Goal: Information Seeking & Learning: Check status

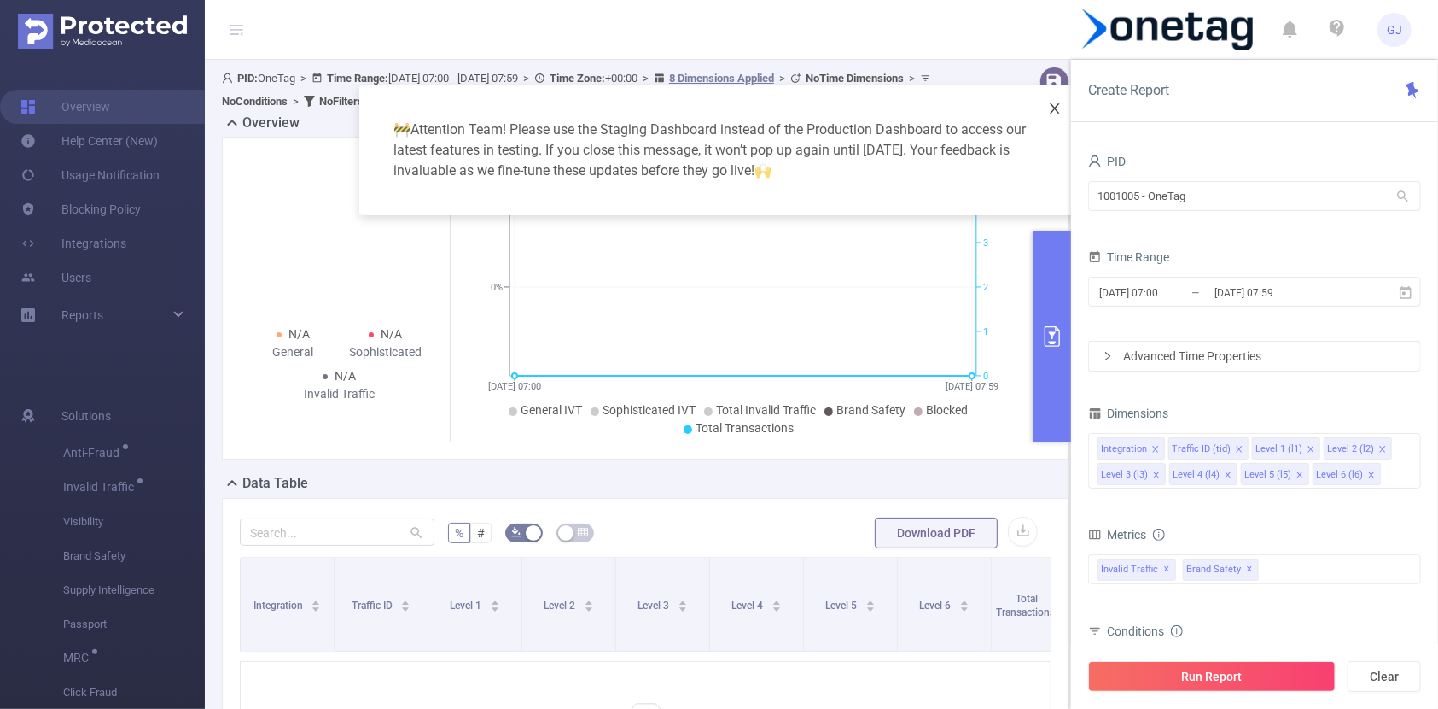
click at [1070, 102] on body "GJ Overview Help Center (New) Usage Notification Blocking Policy Integrations U…" at bounding box center [719, 354] width 1438 height 709
click at [1057, 114] on icon "icon: close" at bounding box center [1055, 109] width 14 height 14
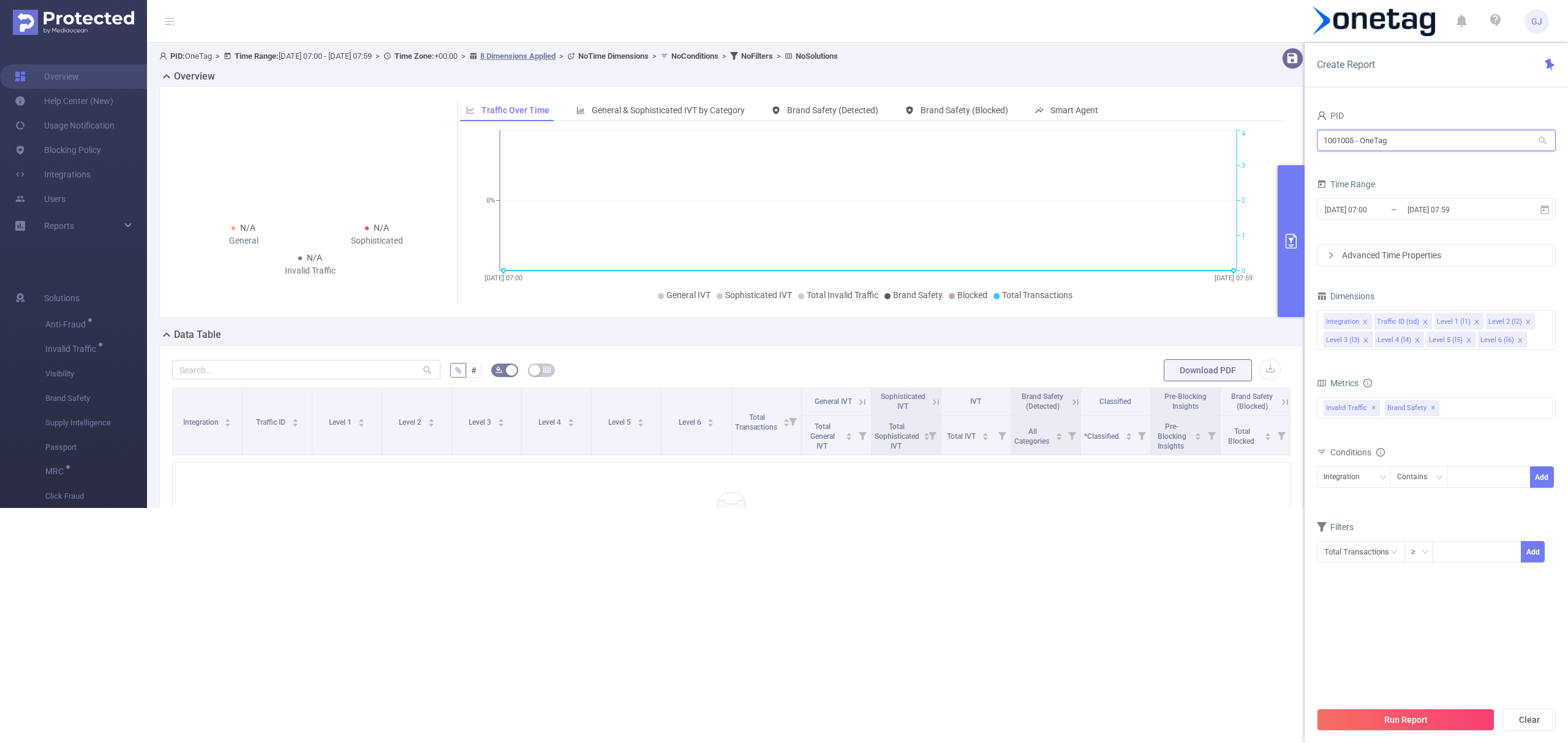
click at [1412, 143] on input "1001005 - OneTag" at bounding box center [1436, 141] width 239 height 22
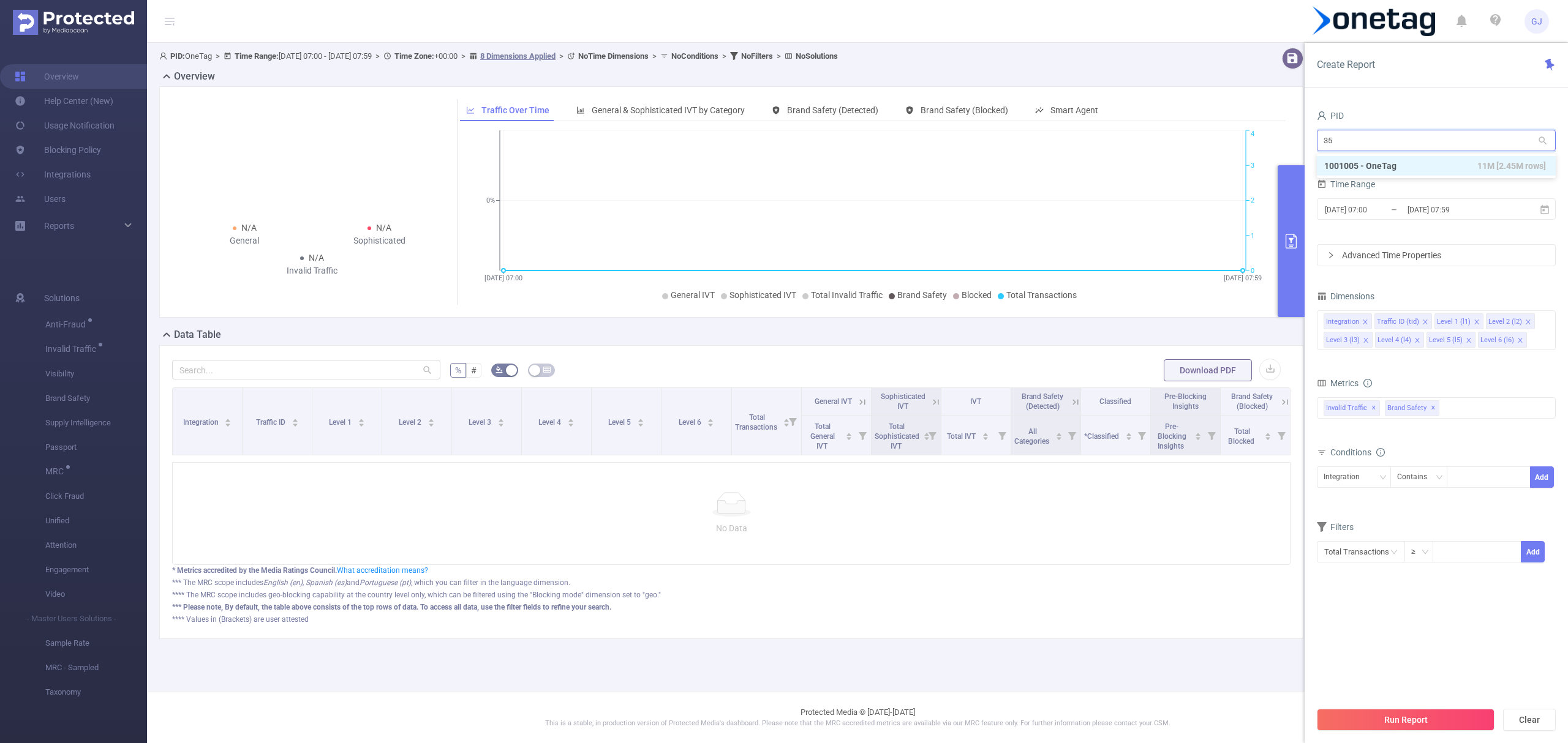
type input "354"
click at [1369, 171] on li "1000354 - AdView 3.51M [108K rows]" at bounding box center [1436, 166] width 239 height 19
click at [1495, 213] on input "2025-09-15 07:59" at bounding box center [1456, 209] width 99 height 16
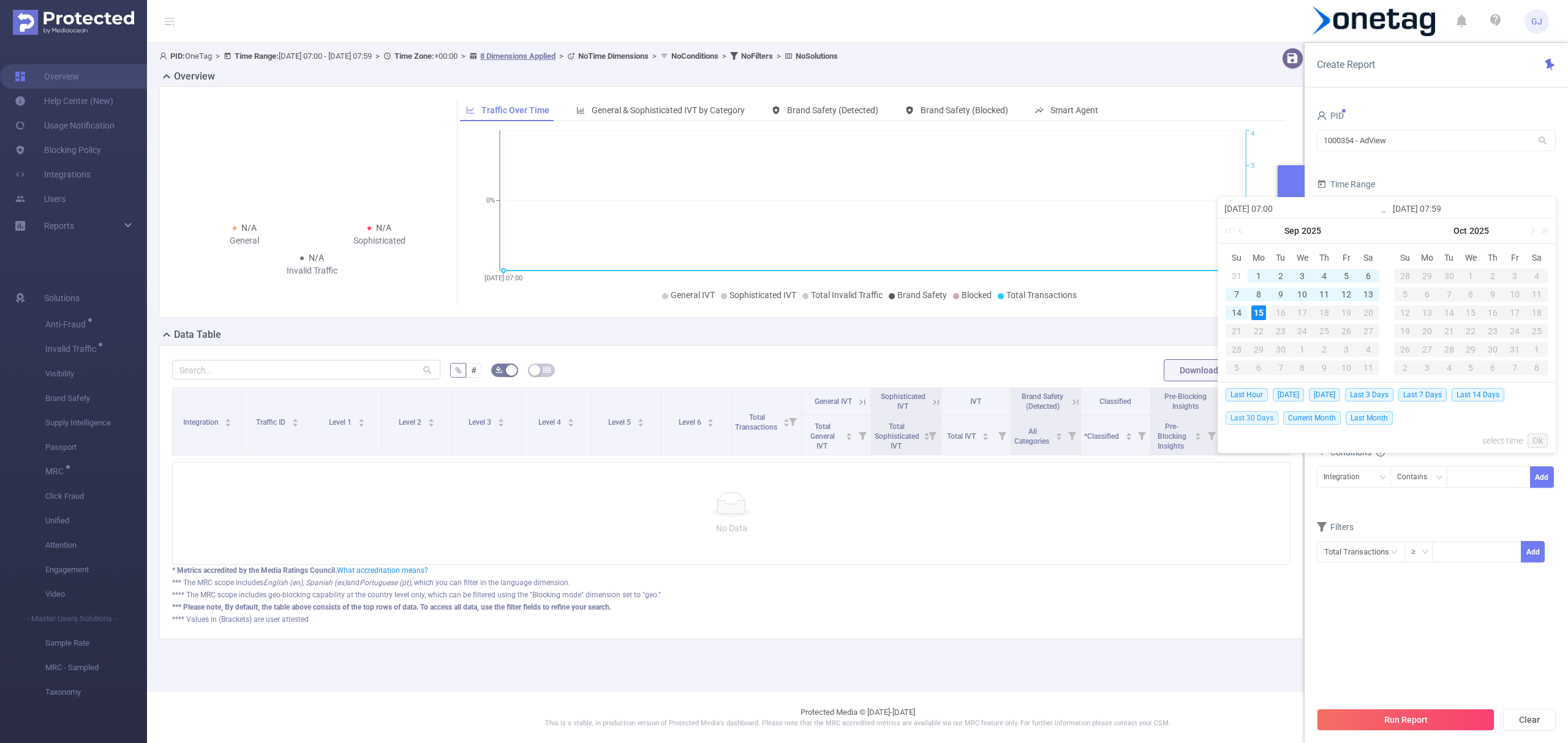
drag, startPoint x: 1233, startPoint y: 412, endPoint x: 1318, endPoint y: 445, distance: 91.2
click at [1235, 412] on span "Last 30 Days" at bounding box center [1252, 418] width 52 height 14
type input "2025-08-16 00:00"
type input "2025-09-15 23:59"
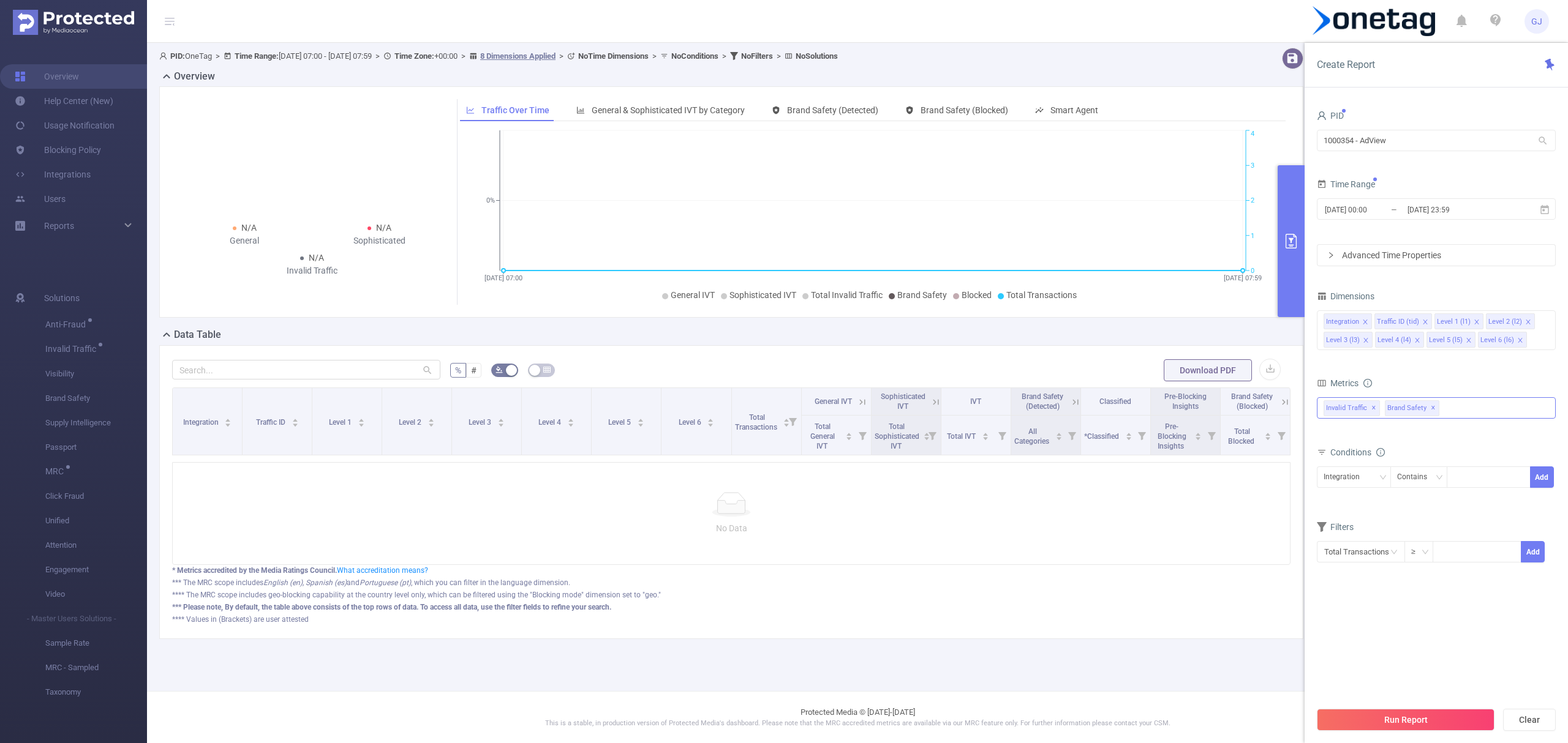
click at [1432, 412] on span "✕" at bounding box center [1433, 408] width 5 height 14
click at [1468, 723] on button "Run Report" at bounding box center [1406, 720] width 178 height 22
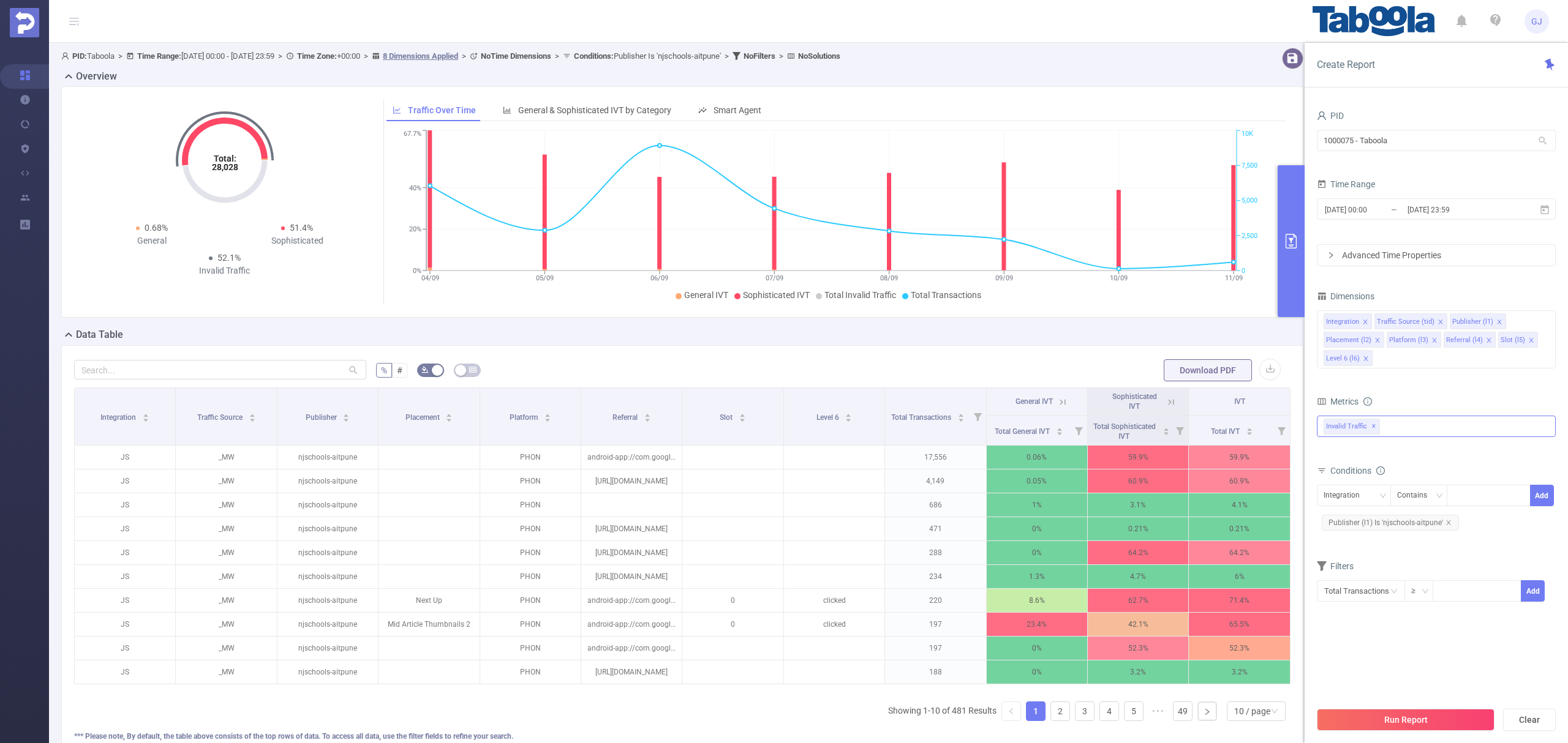
click at [1459, 432] on div "Invalid Traffic ✕" at bounding box center [1436, 427] width 239 height 22
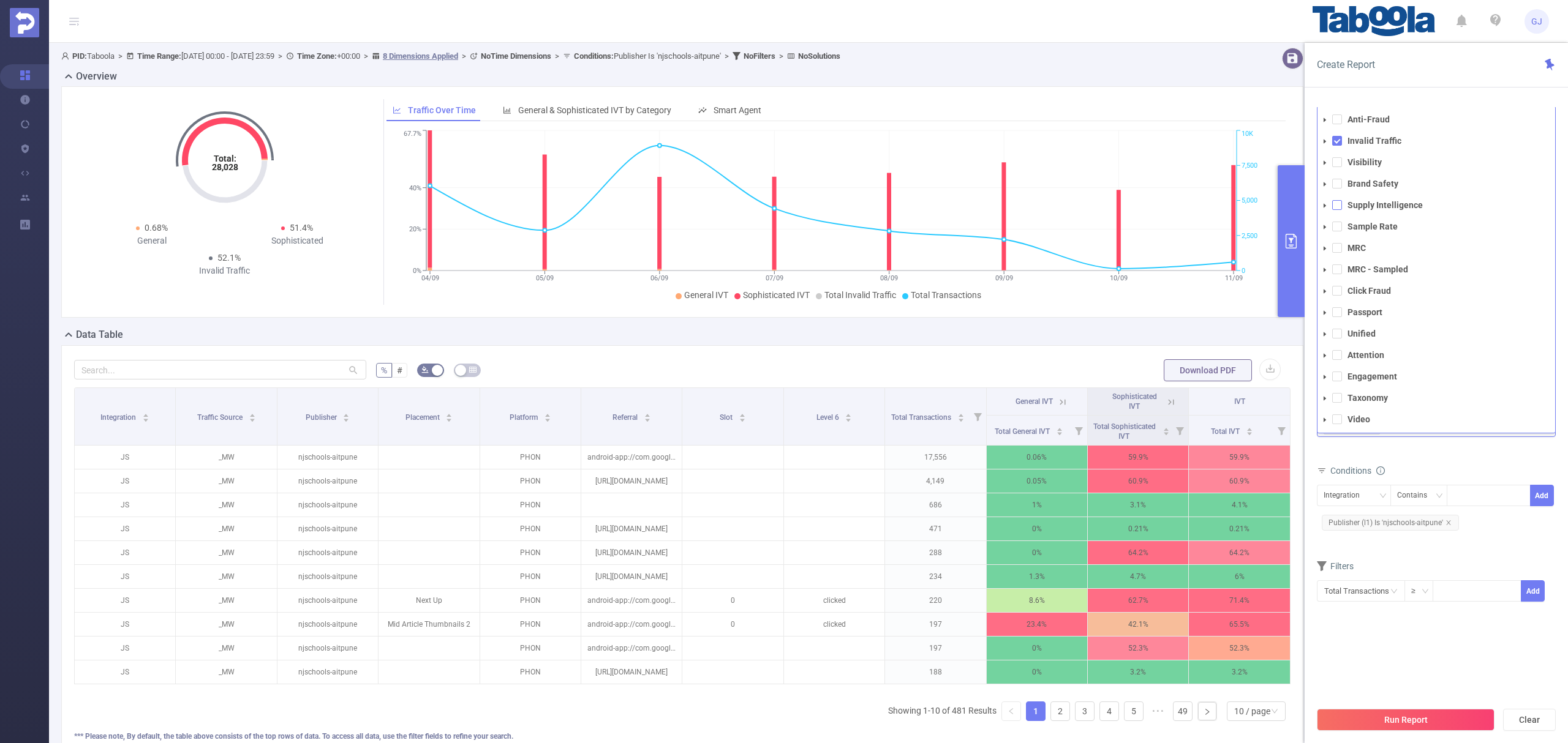
click at [1338, 210] on span at bounding box center [1338, 205] width 10 height 10
click at [1333, 185] on span at bounding box center [1338, 184] width 10 height 10
click at [1334, 160] on span at bounding box center [1338, 162] width 10 height 10
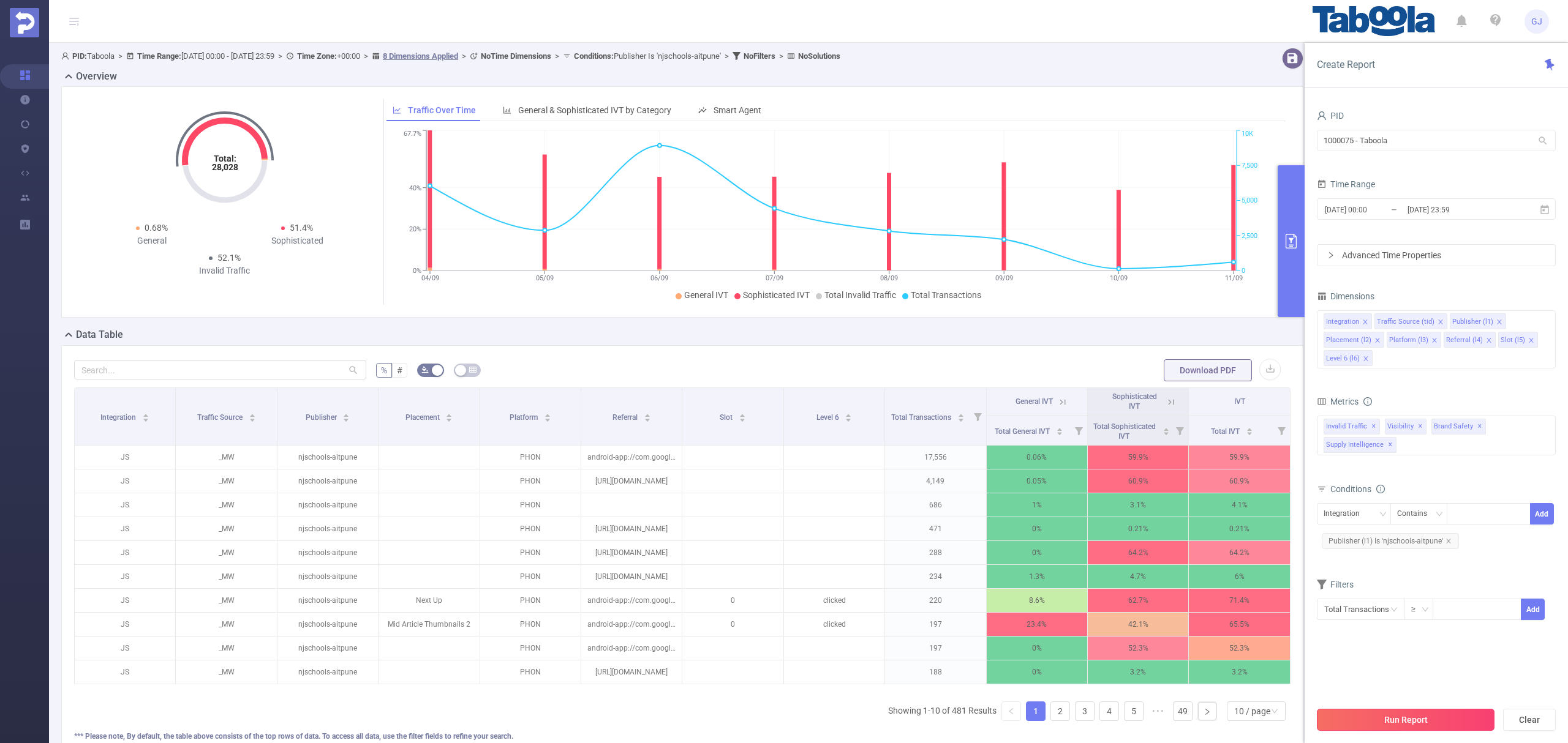
click at [1432, 728] on button "Run Report" at bounding box center [1406, 720] width 178 height 22
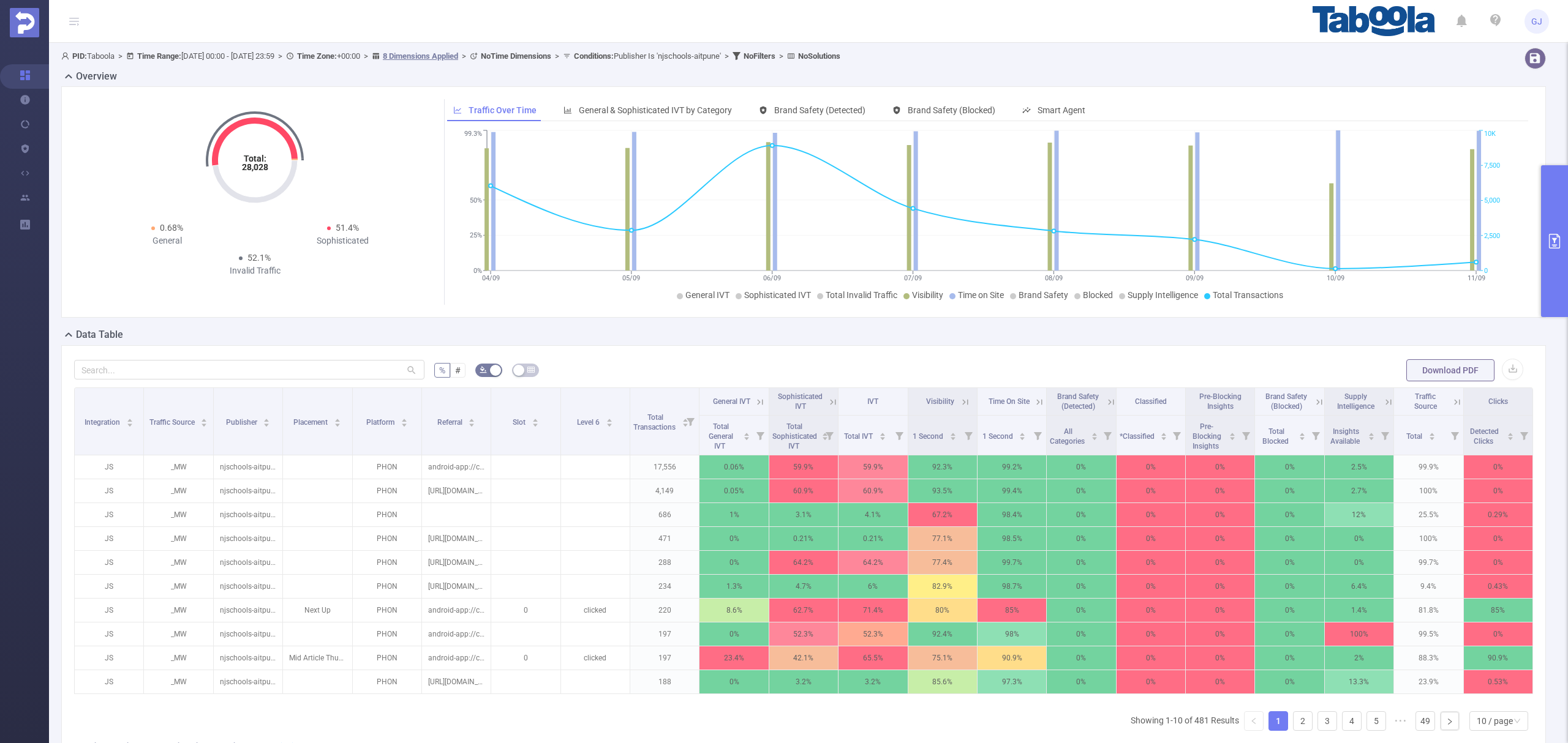
drag, startPoint x: 1320, startPoint y: 701, endPoint x: 582, endPoint y: 333, distance: 824.7
click at [586, 332] on div "Data Table" at bounding box center [808, 336] width 1495 height 17
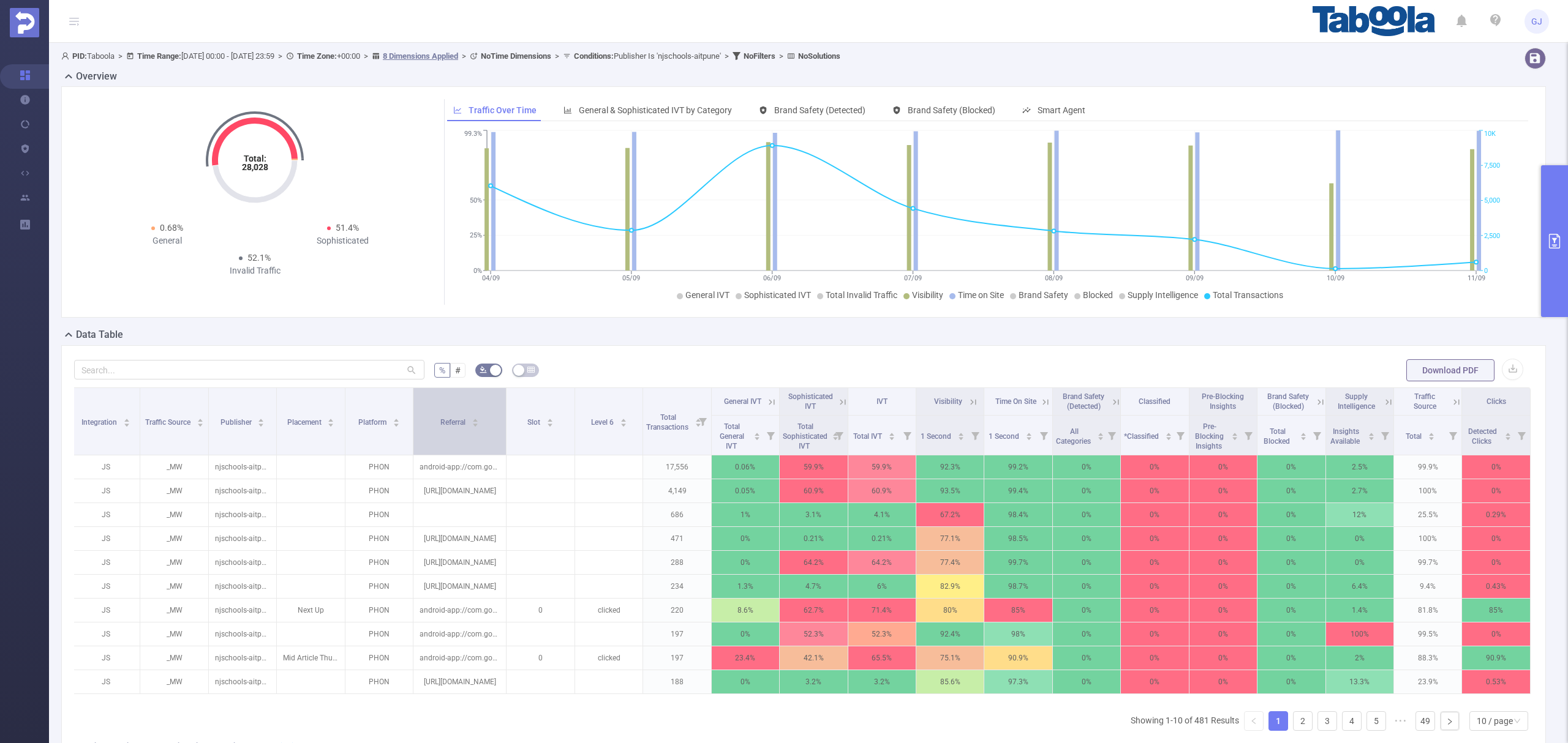
drag, startPoint x: 482, startPoint y: 427, endPoint x: 498, endPoint y: 454, distance: 31.4
click at [498, 454] on th "Referral" at bounding box center [460, 422] width 93 height 67
click at [837, 404] on icon at bounding box center [842, 402] width 11 height 11
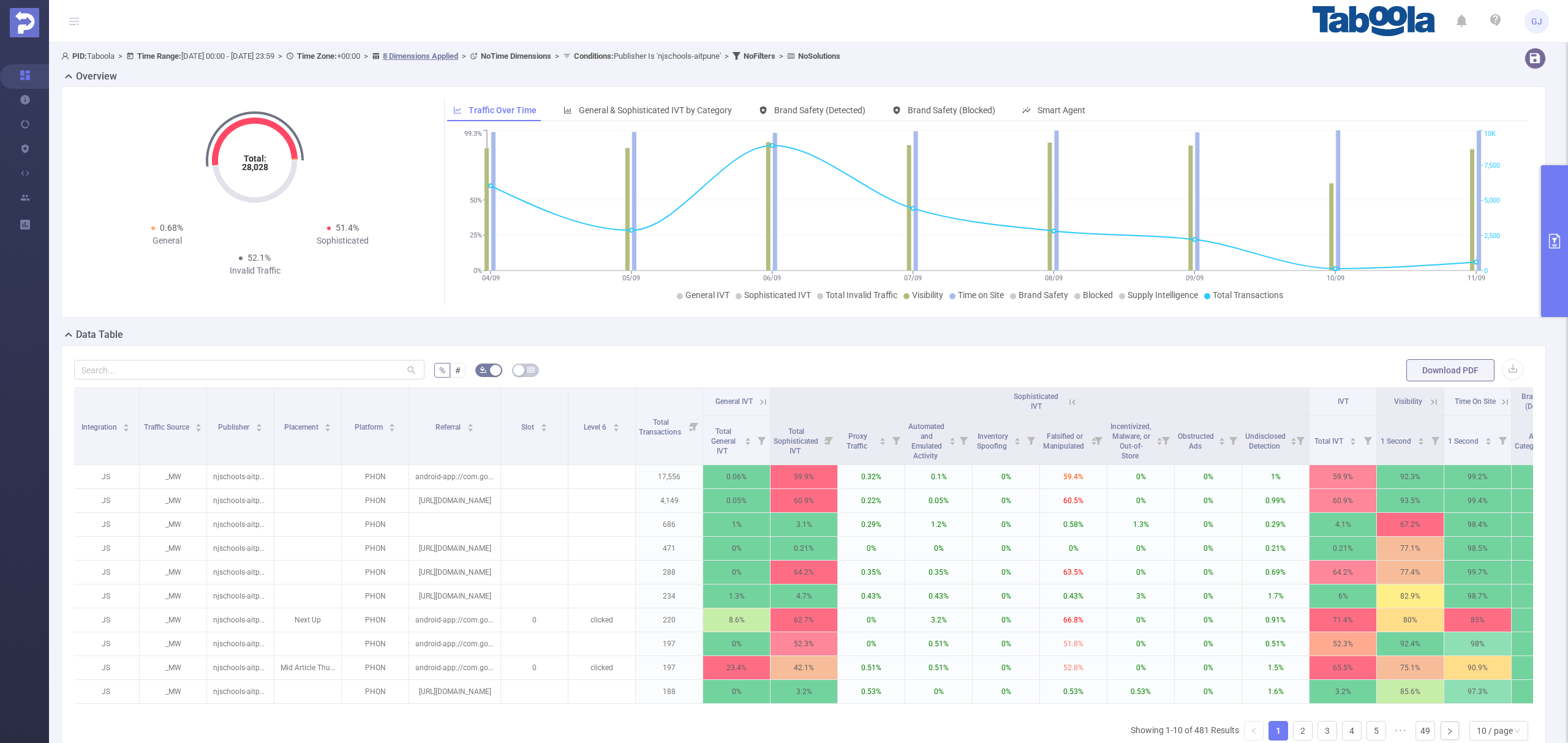
click at [1074, 408] on icon at bounding box center [1072, 402] width 11 height 11
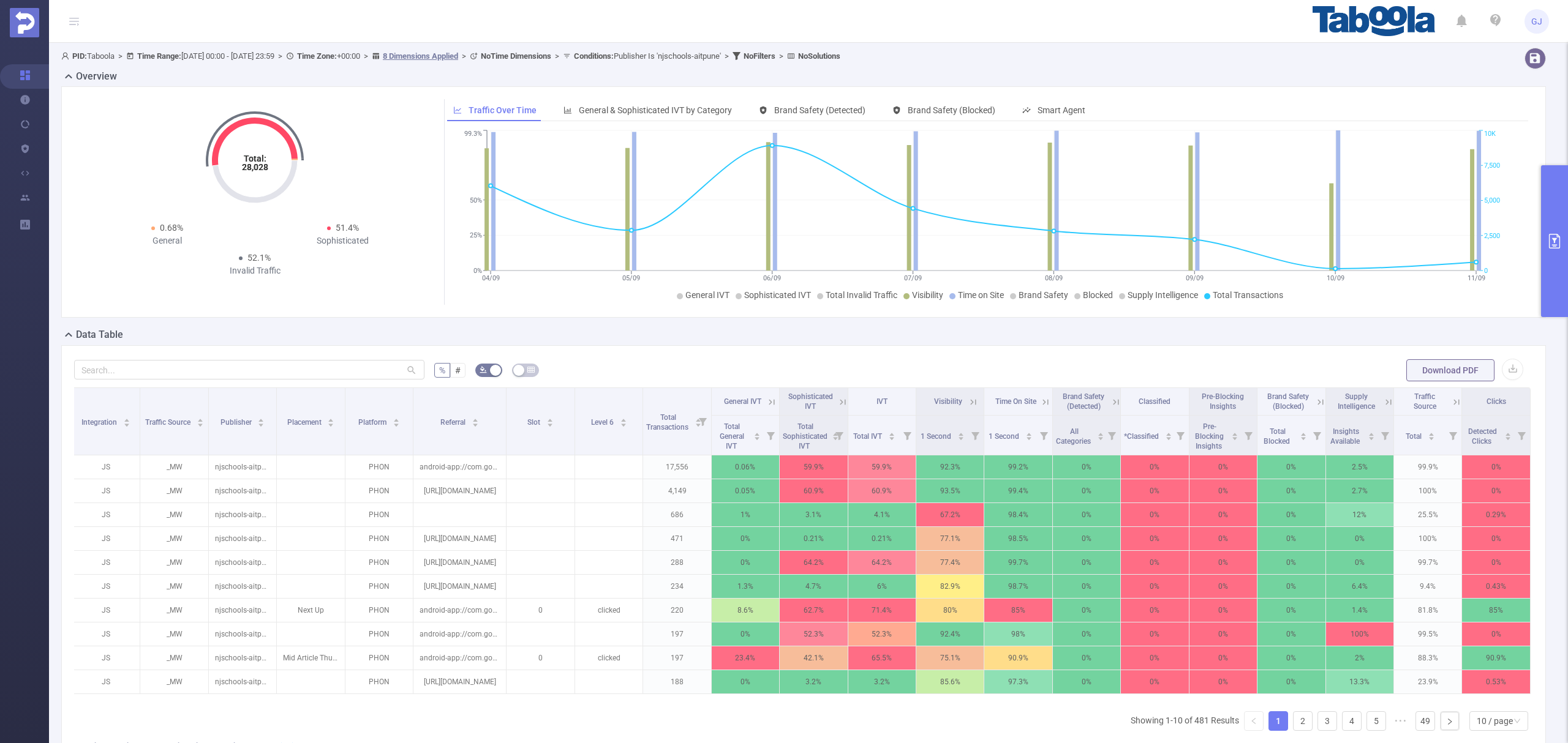
click at [1386, 402] on icon at bounding box center [1389, 402] width 6 height 6
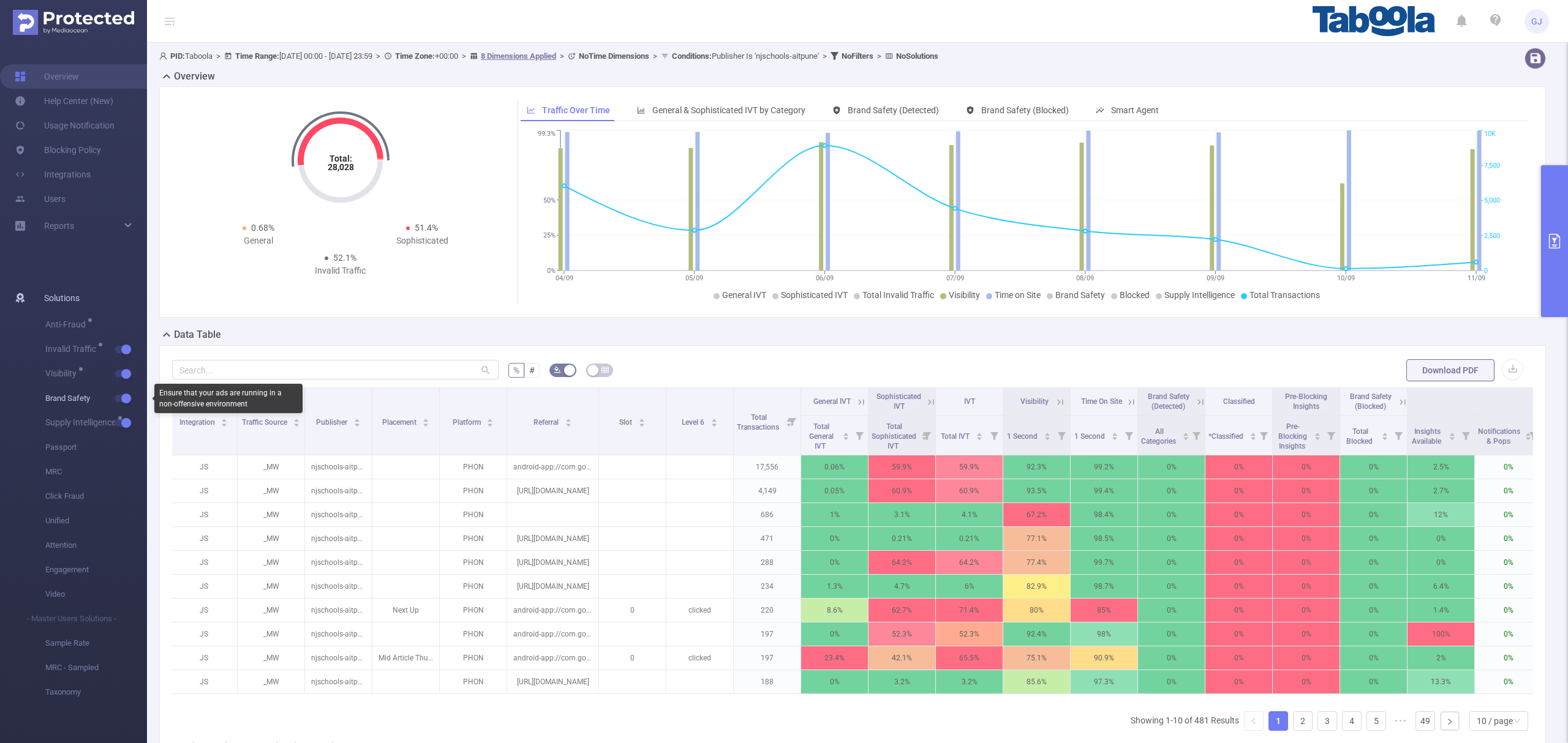
click at [123, 395] on button "button" at bounding box center [123, 399] width 17 height 7
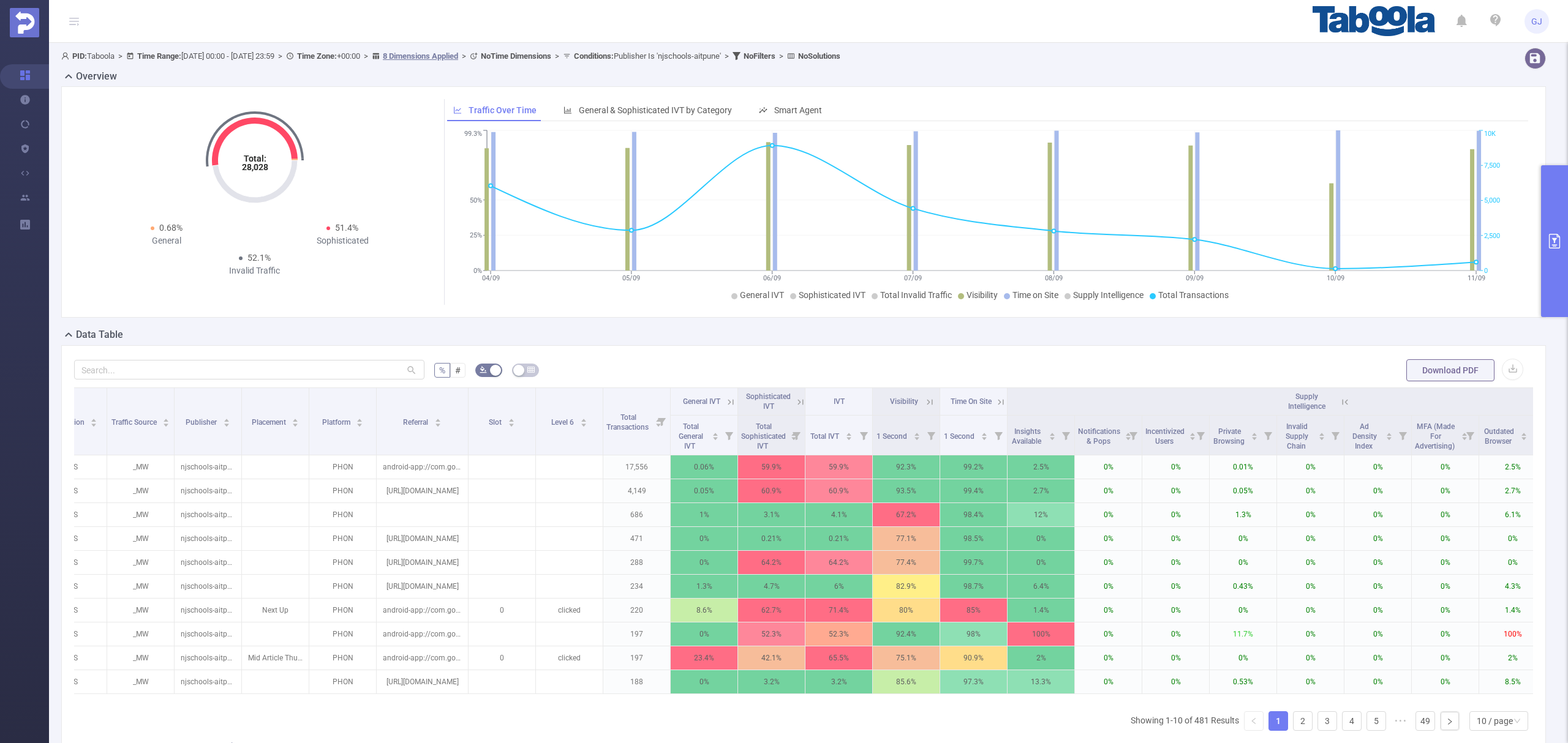
scroll to position [0, 266]
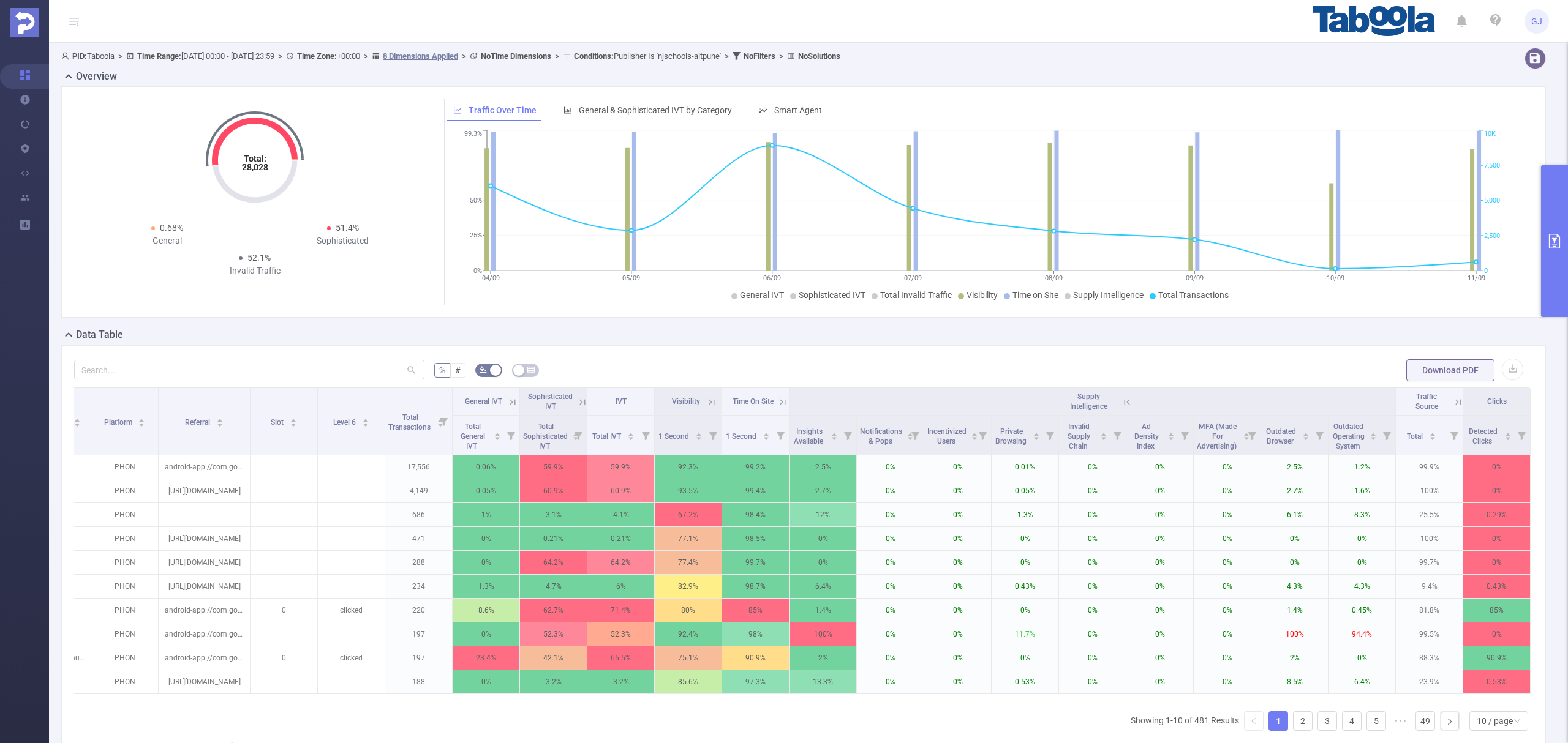
click at [1122, 400] on icon at bounding box center [1127, 402] width 11 height 11
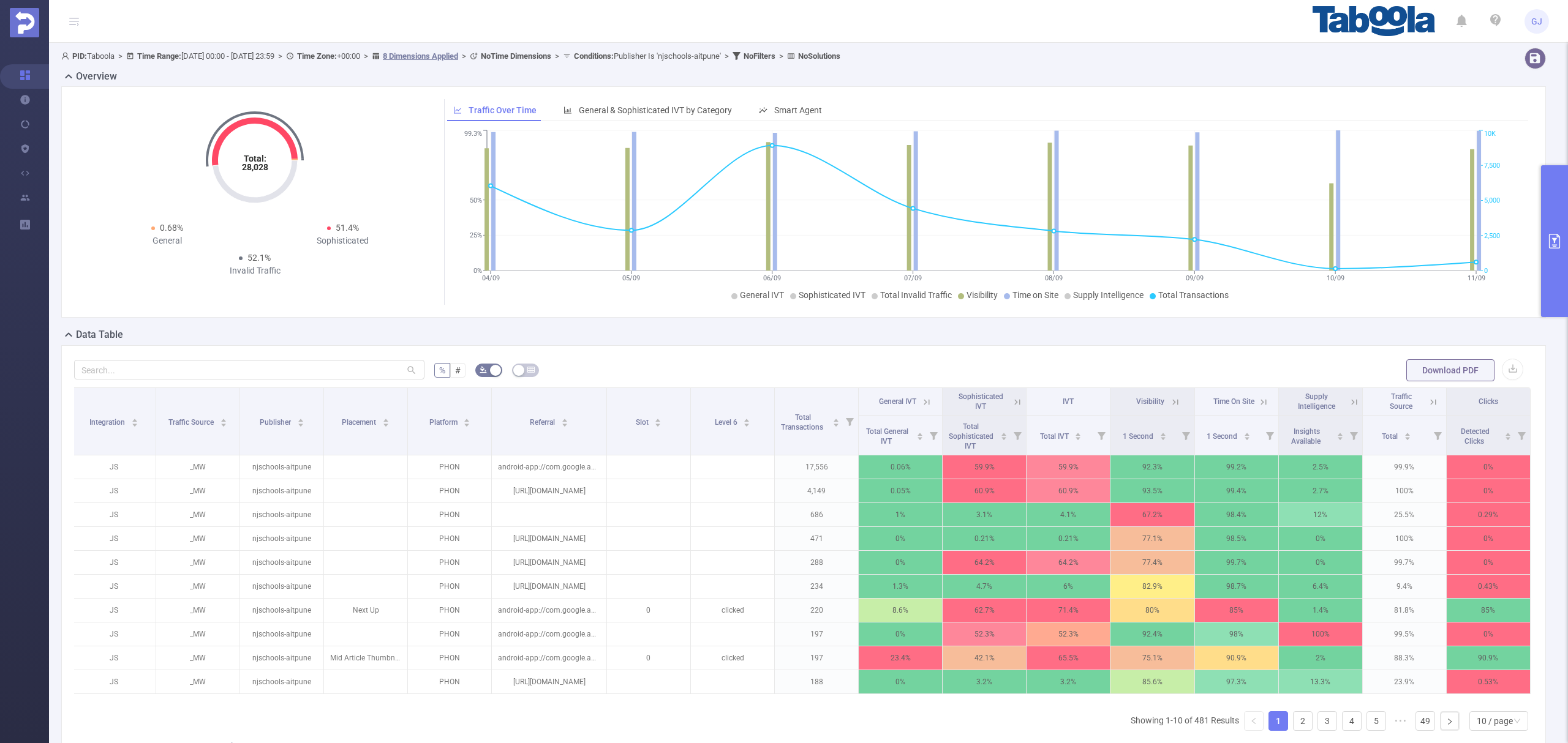
click at [1428, 404] on icon at bounding box center [1433, 402] width 11 height 11
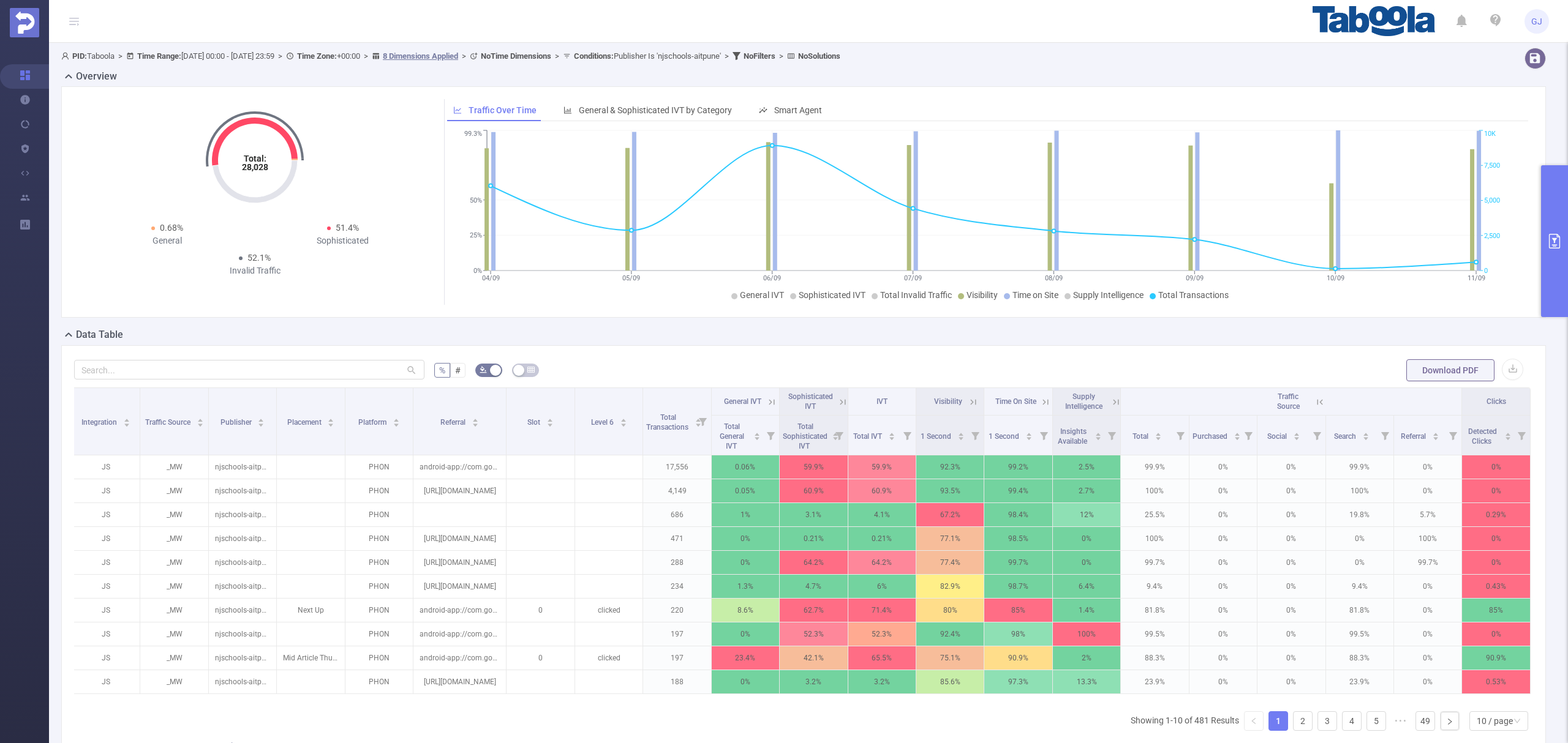
click at [1317, 407] on th "Traffic Source" at bounding box center [1291, 402] width 341 height 27
click at [1318, 404] on icon at bounding box center [1320, 402] width 6 height 6
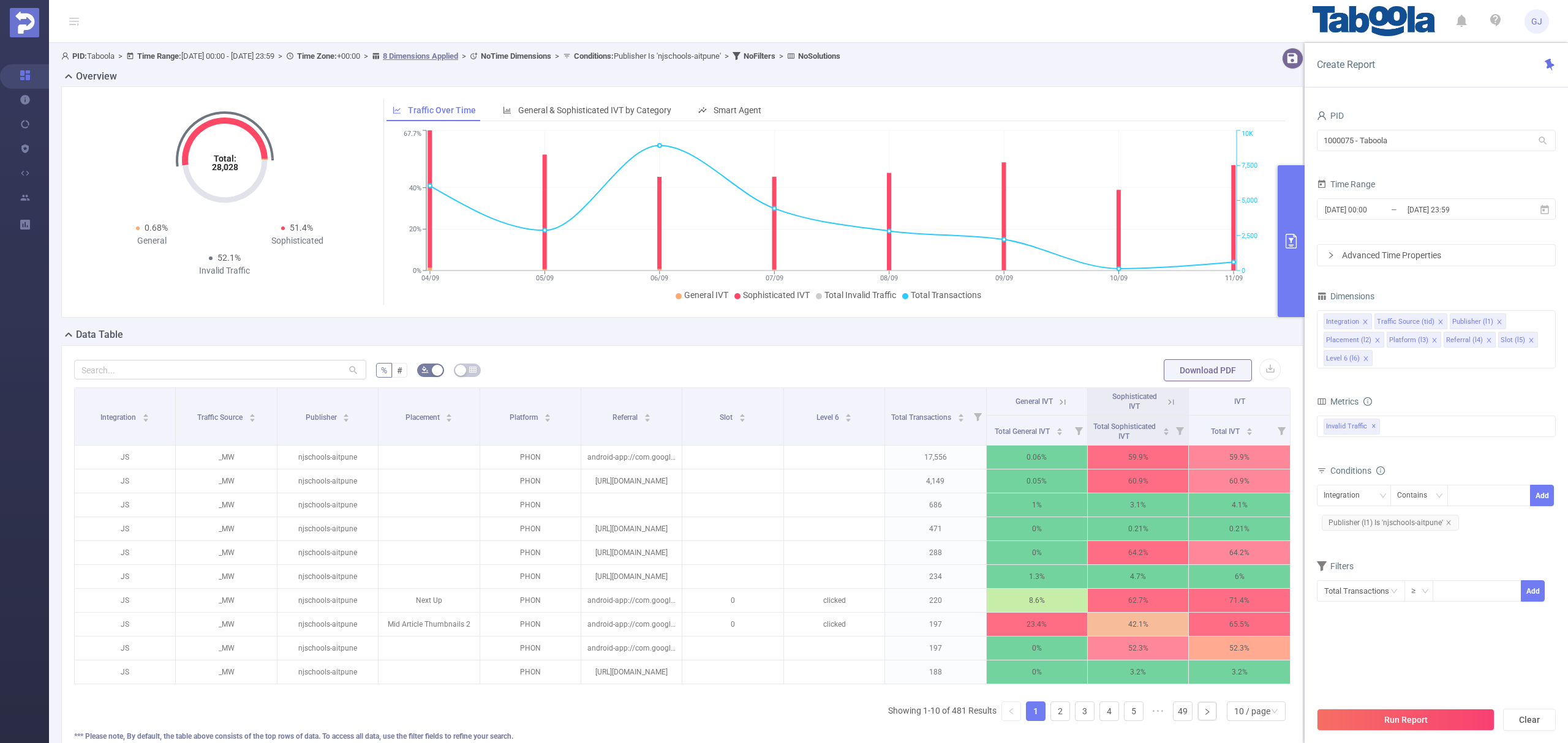
drag, startPoint x: 1109, startPoint y: 1, endPoint x: 705, endPoint y: 351, distance: 534.5
click at [705, 350] on div "% # Download PDF Integration Traffic Source Publisher Placement Platform Referr…" at bounding box center [682, 557] width 1242 height 423
click at [1438, 209] on input "[DATE] 23:59" at bounding box center [1456, 209] width 99 height 16
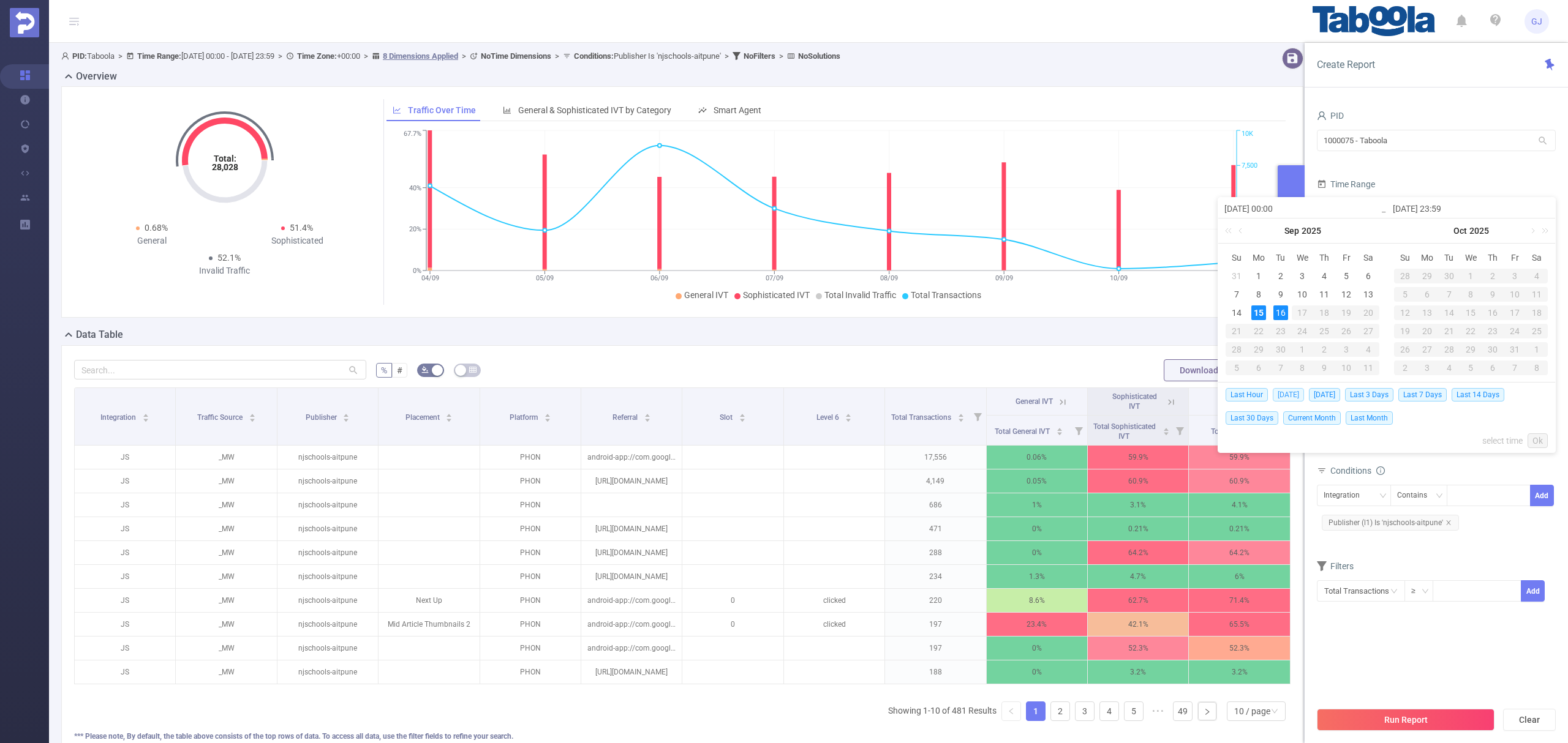
click at [1292, 398] on span "Today" at bounding box center [1289, 394] width 32 height 14
type input "2025-09-15 00:00"
type input "2025-09-15 23:59"
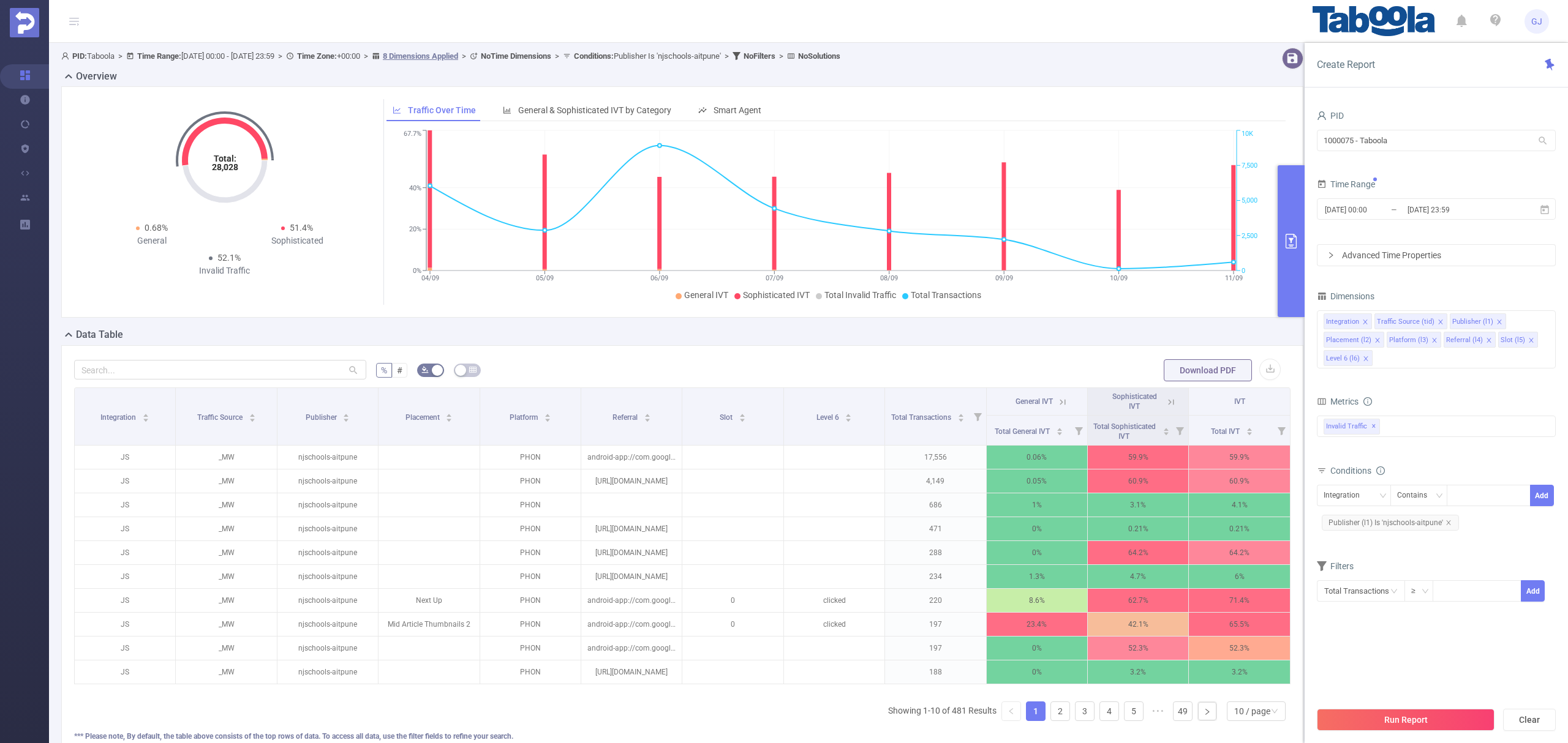
click at [1437, 711] on button "Run Report" at bounding box center [1406, 720] width 178 height 22
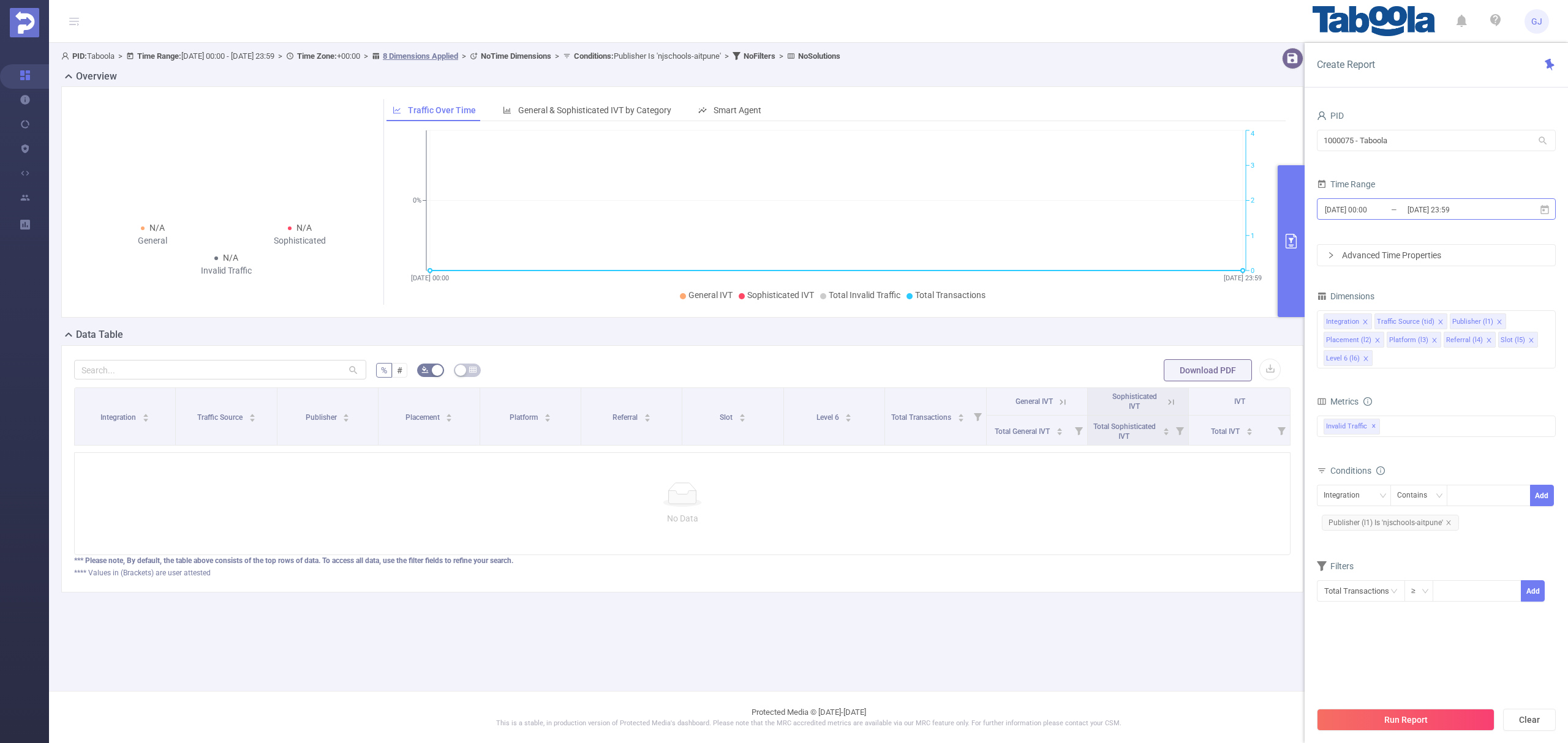
click at [1455, 206] on input "2025-09-15 23:59" at bounding box center [1456, 209] width 99 height 16
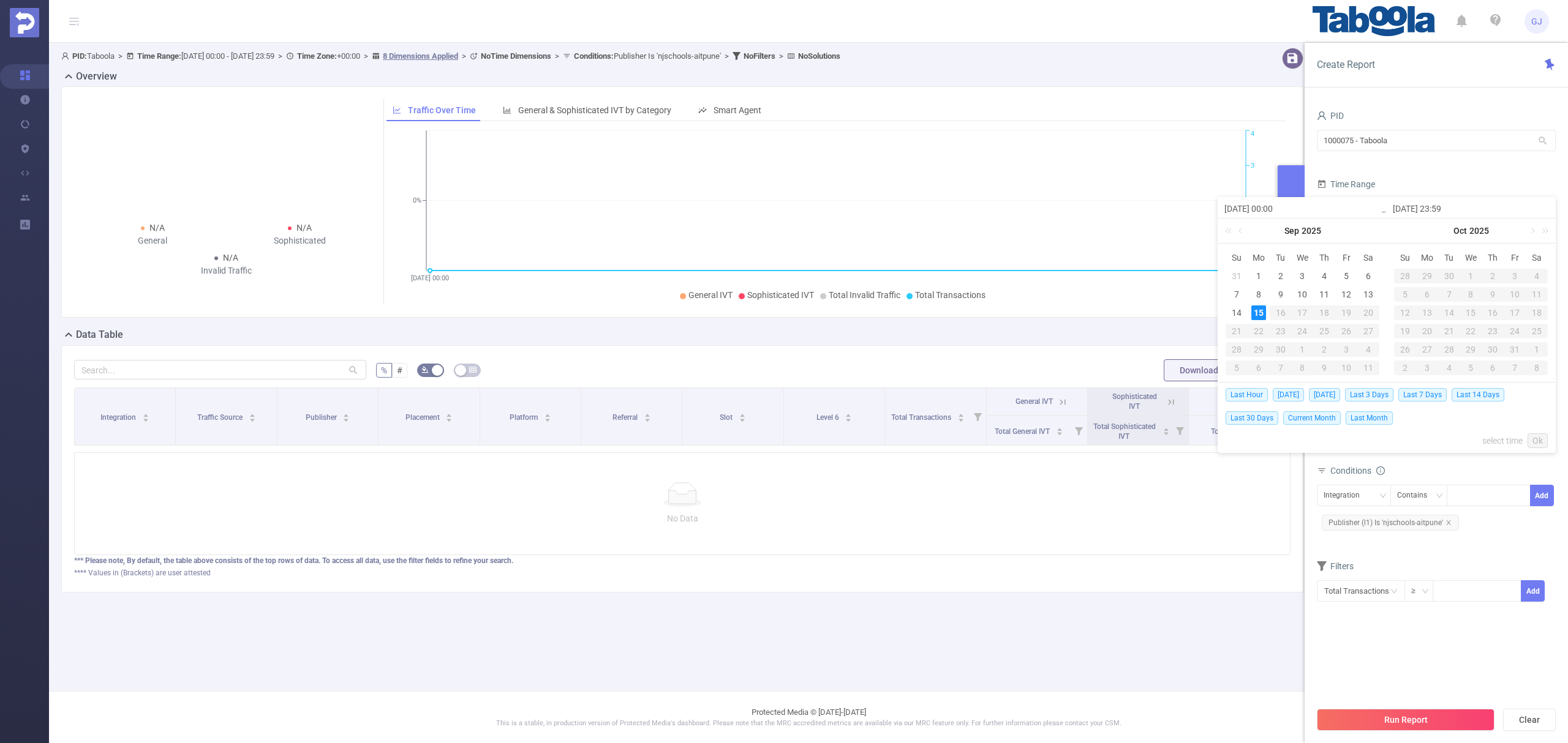
click at [958, 592] on div "% # Download PDF Integration Traffic Source Publisher Placement Platform Referr…" at bounding box center [682, 468] width 1242 height 247
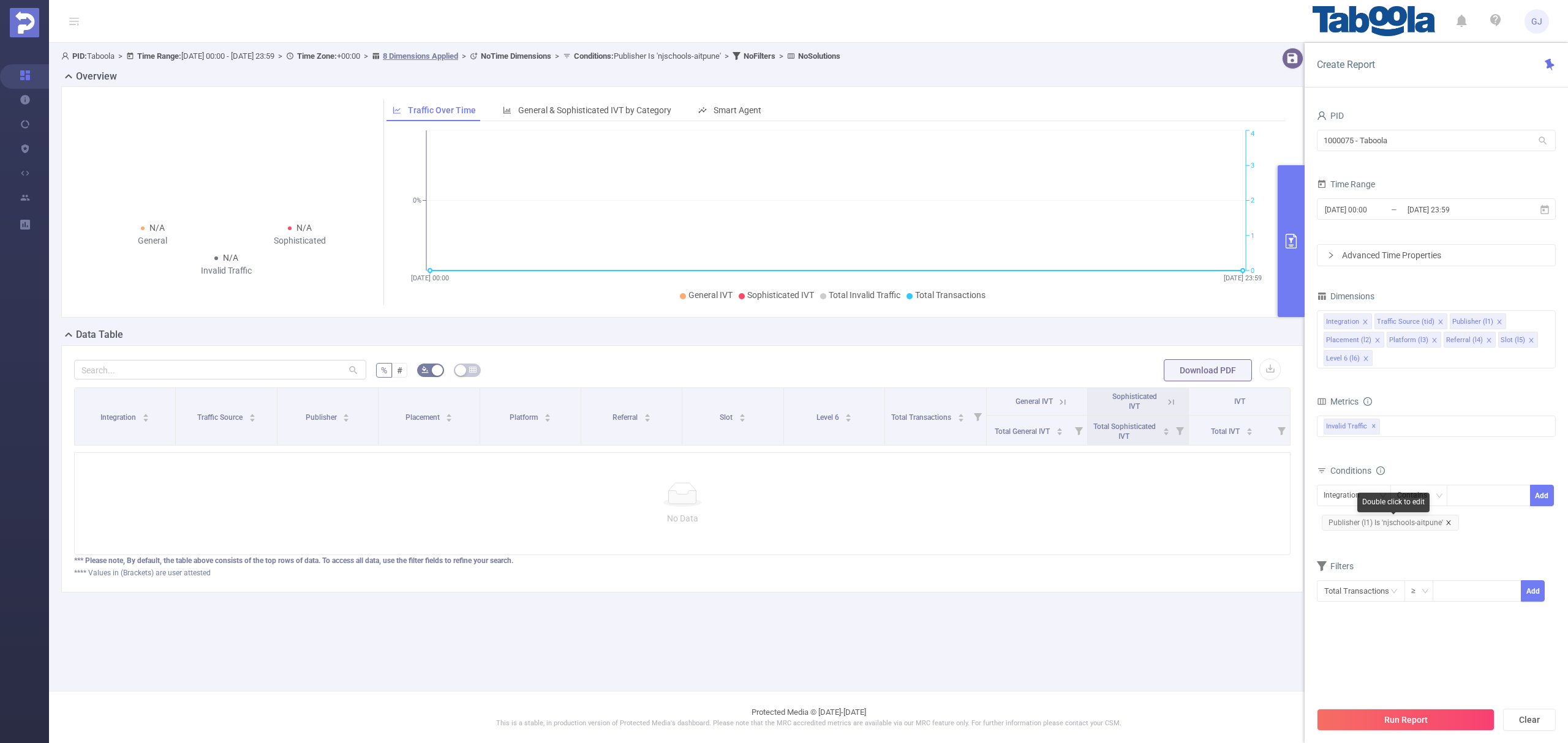
click at [1449, 525] on icon "icon: close" at bounding box center [1449, 523] width 6 height 6
click at [1414, 717] on button "Run Report" at bounding box center [1406, 720] width 178 height 22
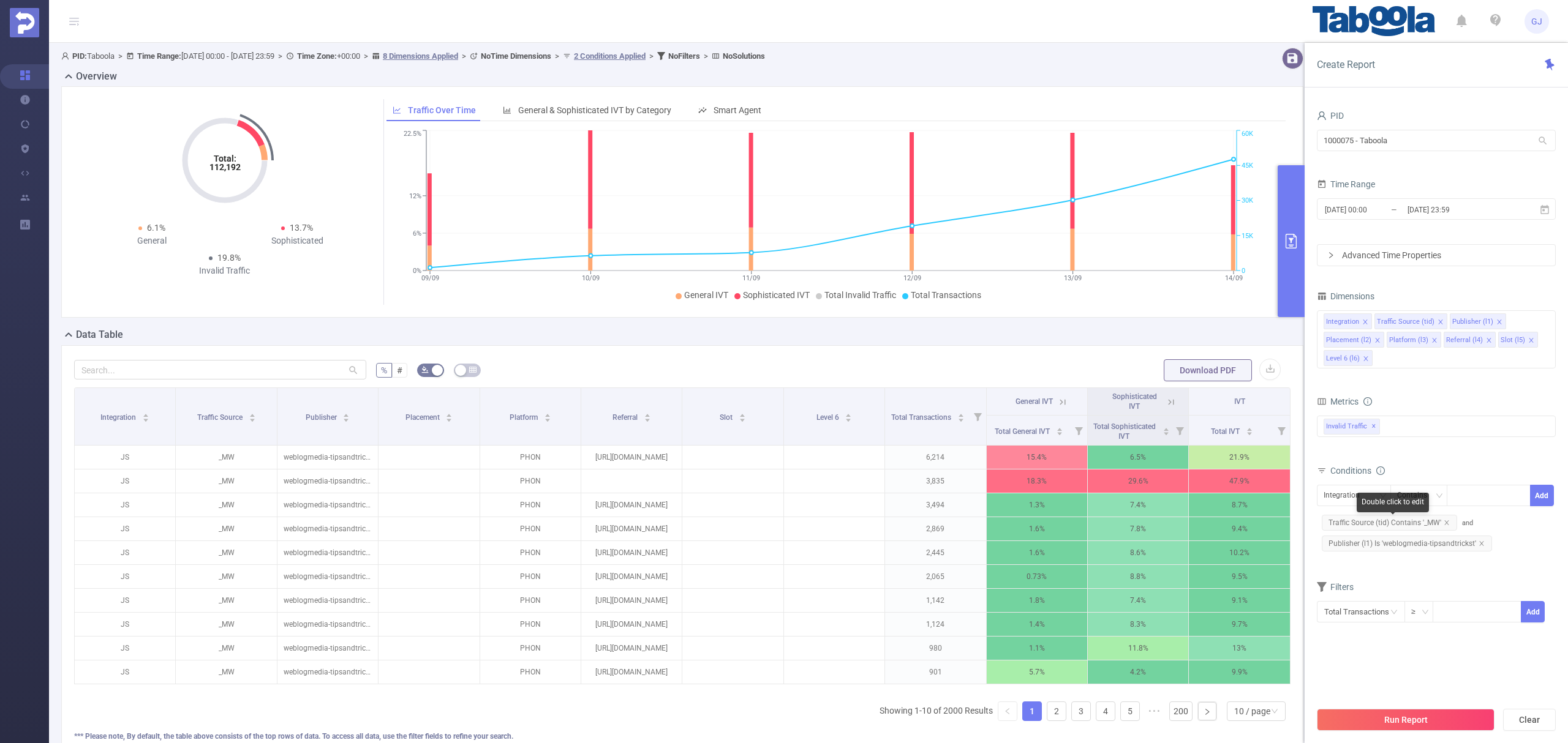
click at [1446, 526] on icon "icon: close" at bounding box center [1447, 523] width 6 height 6
click at [1529, 343] on icon "icon: close" at bounding box center [1531, 340] width 6 height 6
click at [1375, 343] on icon "icon: close" at bounding box center [1378, 340] width 6 height 6
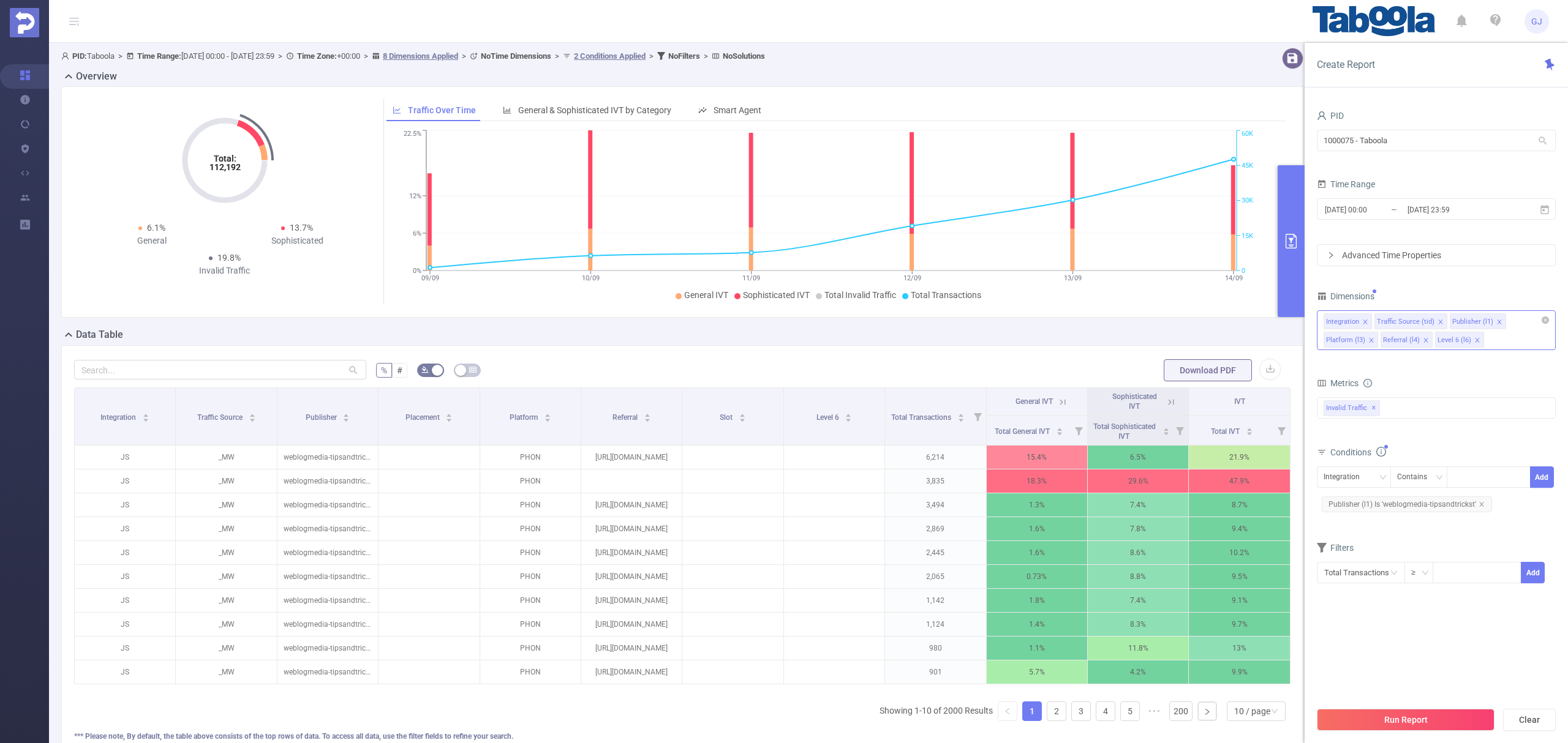
click at [1429, 718] on button "Run Report" at bounding box center [1406, 720] width 178 height 22
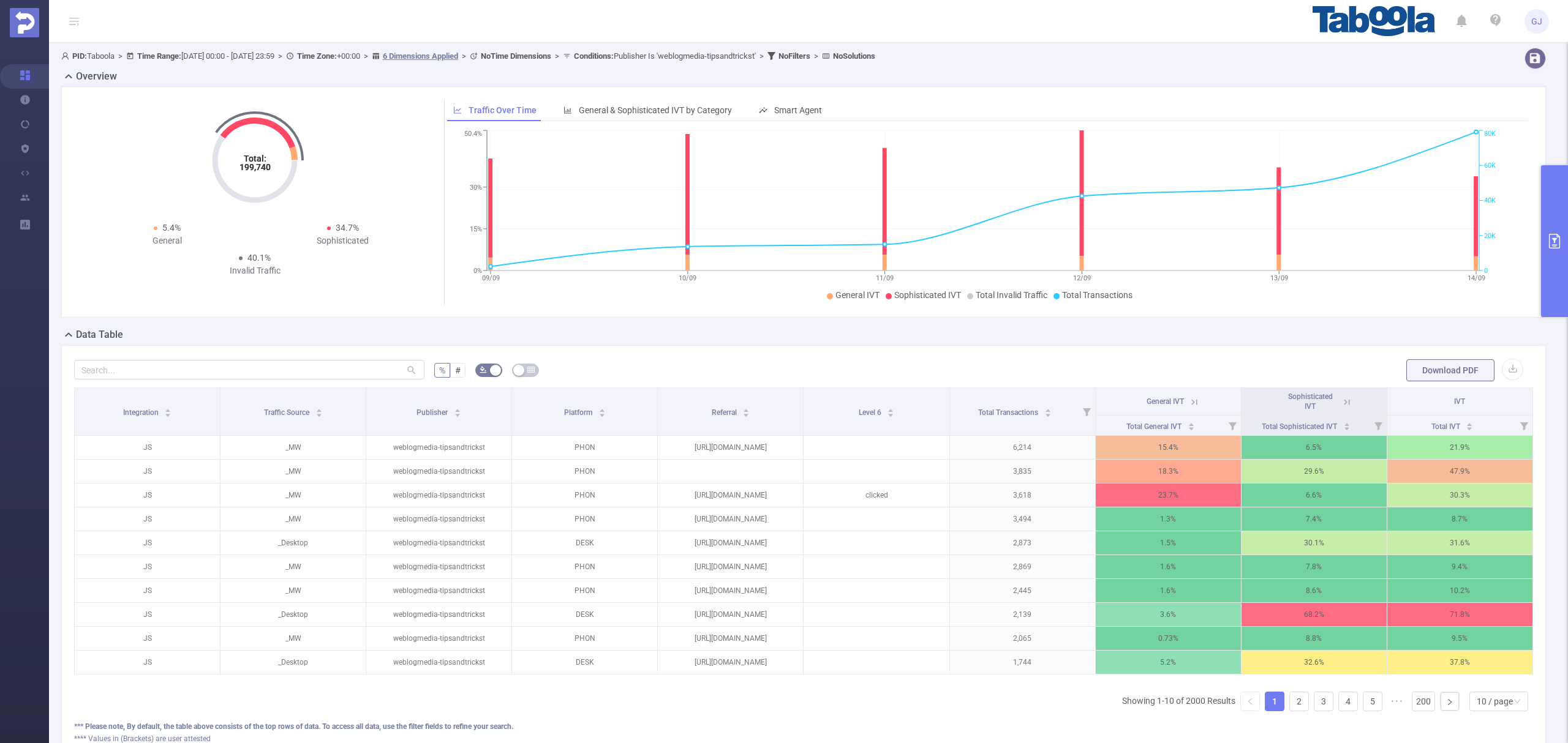
click at [1554, 283] on button "primary" at bounding box center [1555, 241] width 27 height 152
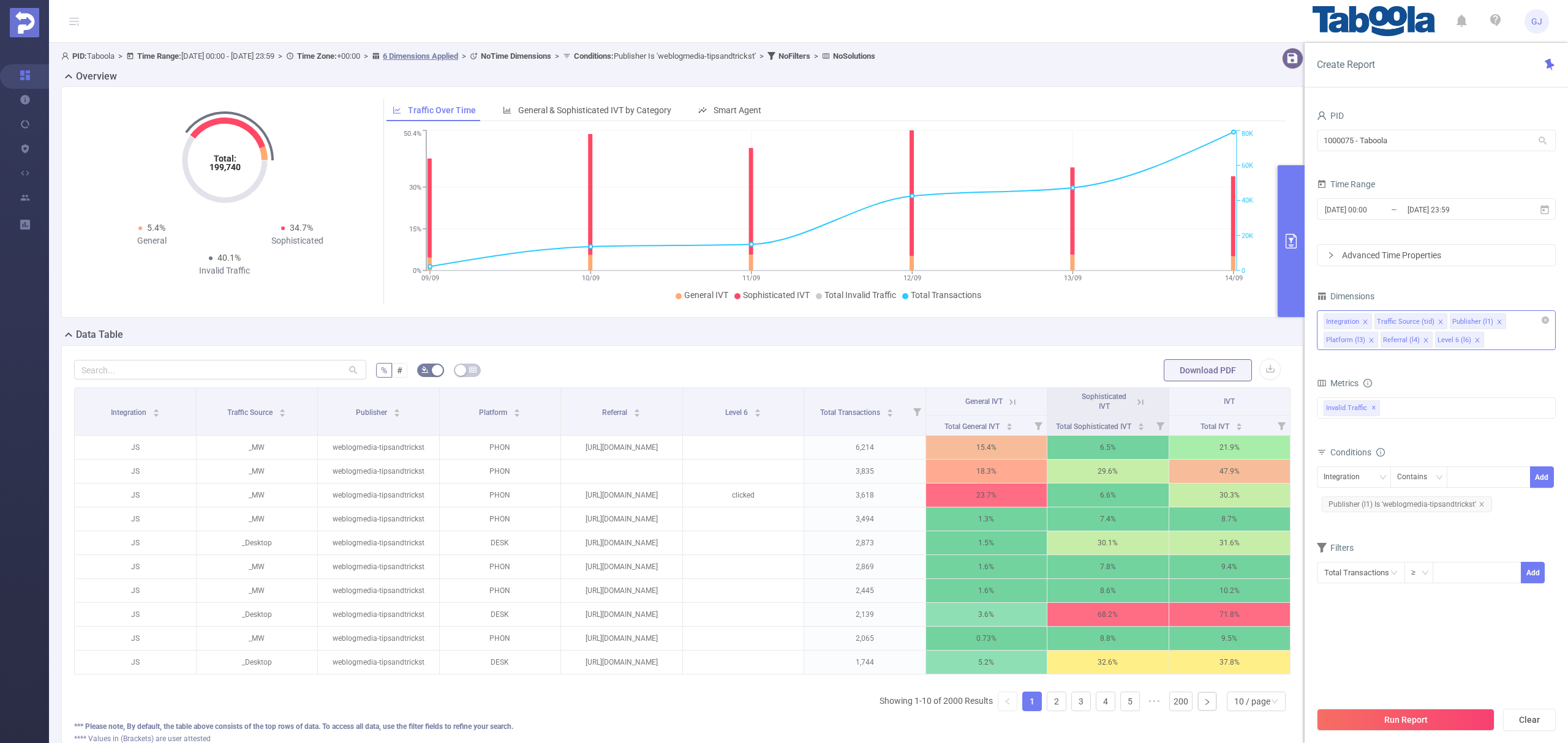
click at [1423, 341] on icon "icon: close" at bounding box center [1426, 340] width 6 height 6
click at [1437, 341] on input at bounding box center [1435, 340] width 6 height 16
click at [1368, 456] on li "App" at bounding box center [1436, 458] width 238 height 19
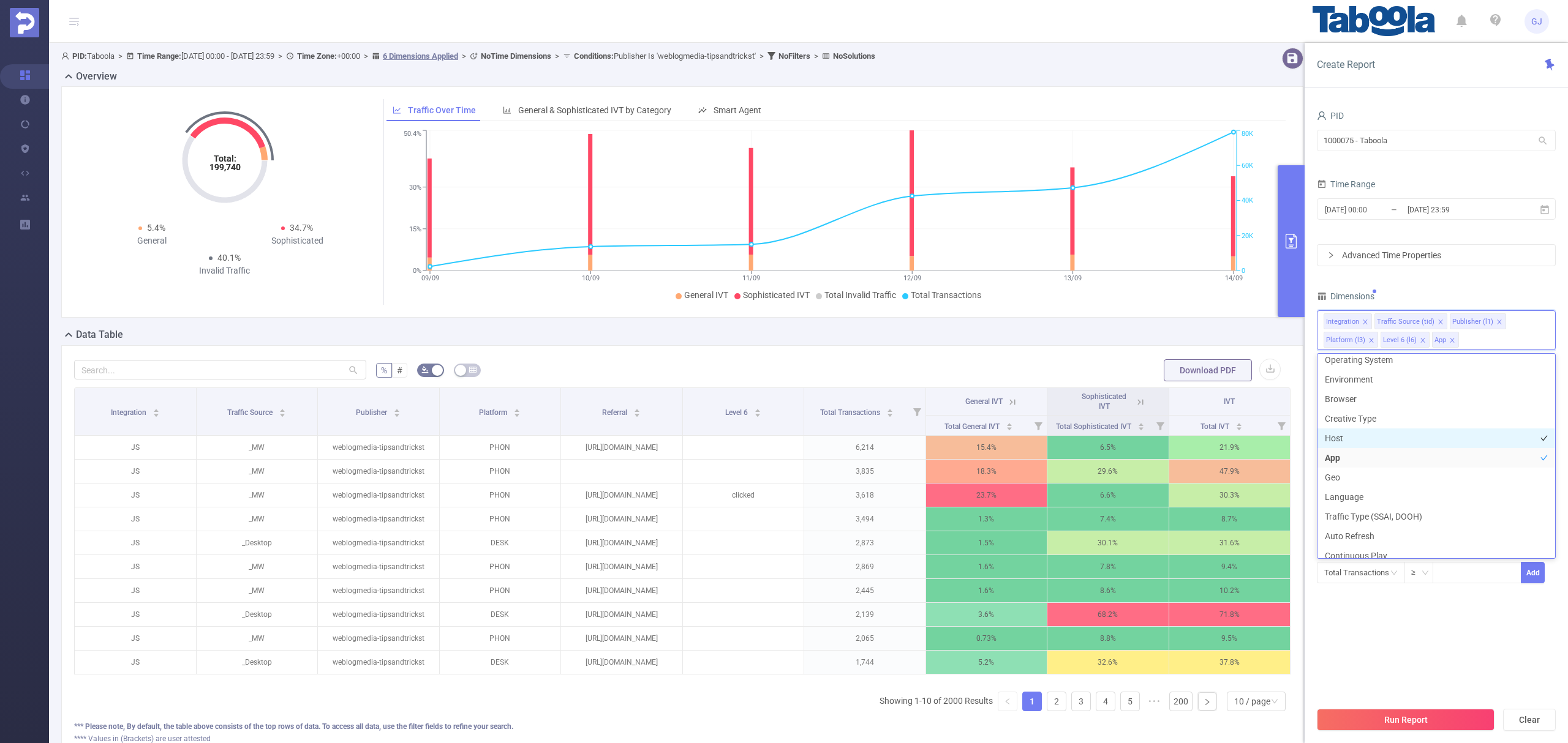
click at [1368, 440] on li "Host" at bounding box center [1436, 438] width 238 height 19
click at [1394, 718] on button "Run Report" at bounding box center [1406, 720] width 178 height 22
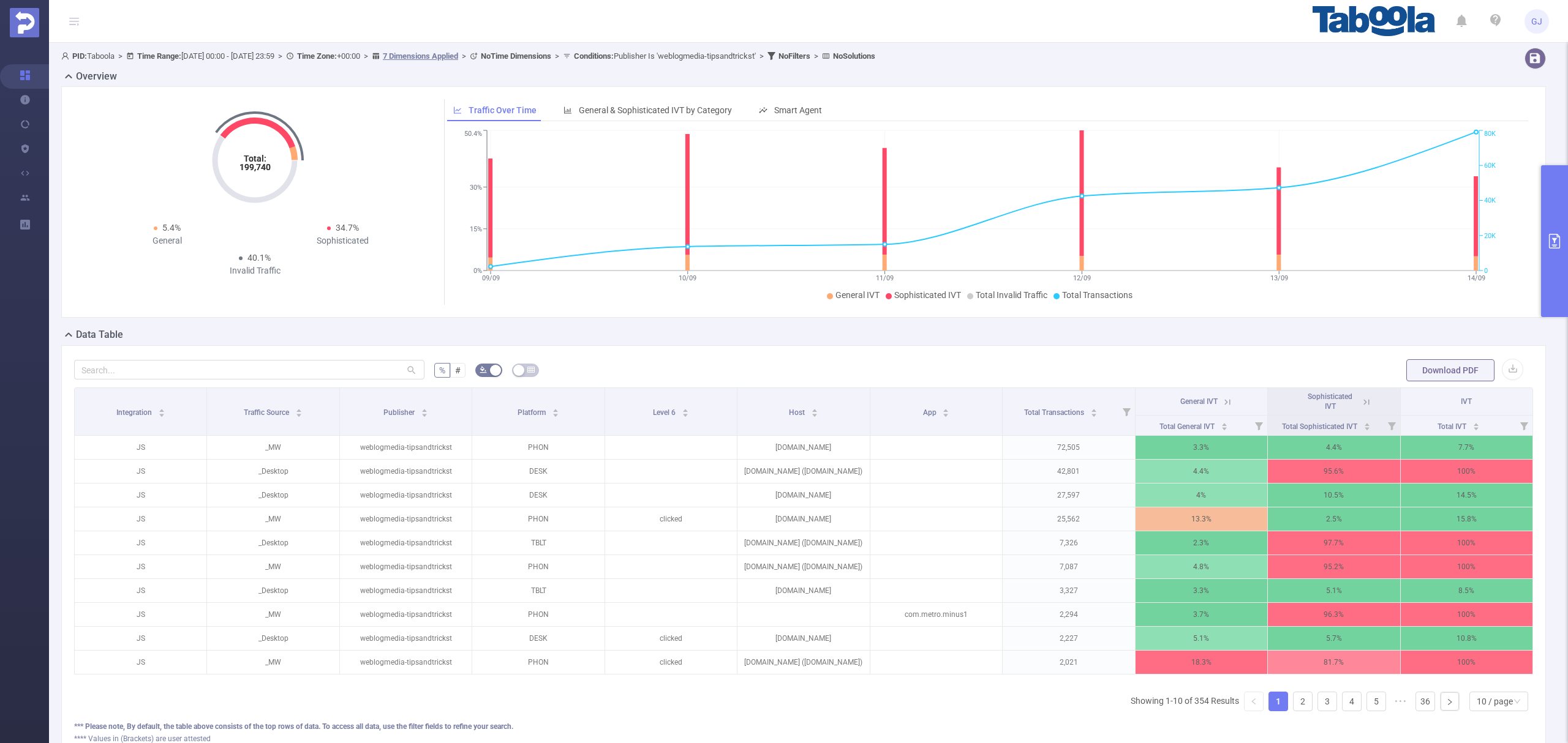
click at [1361, 403] on icon at bounding box center [1366, 402] width 11 height 11
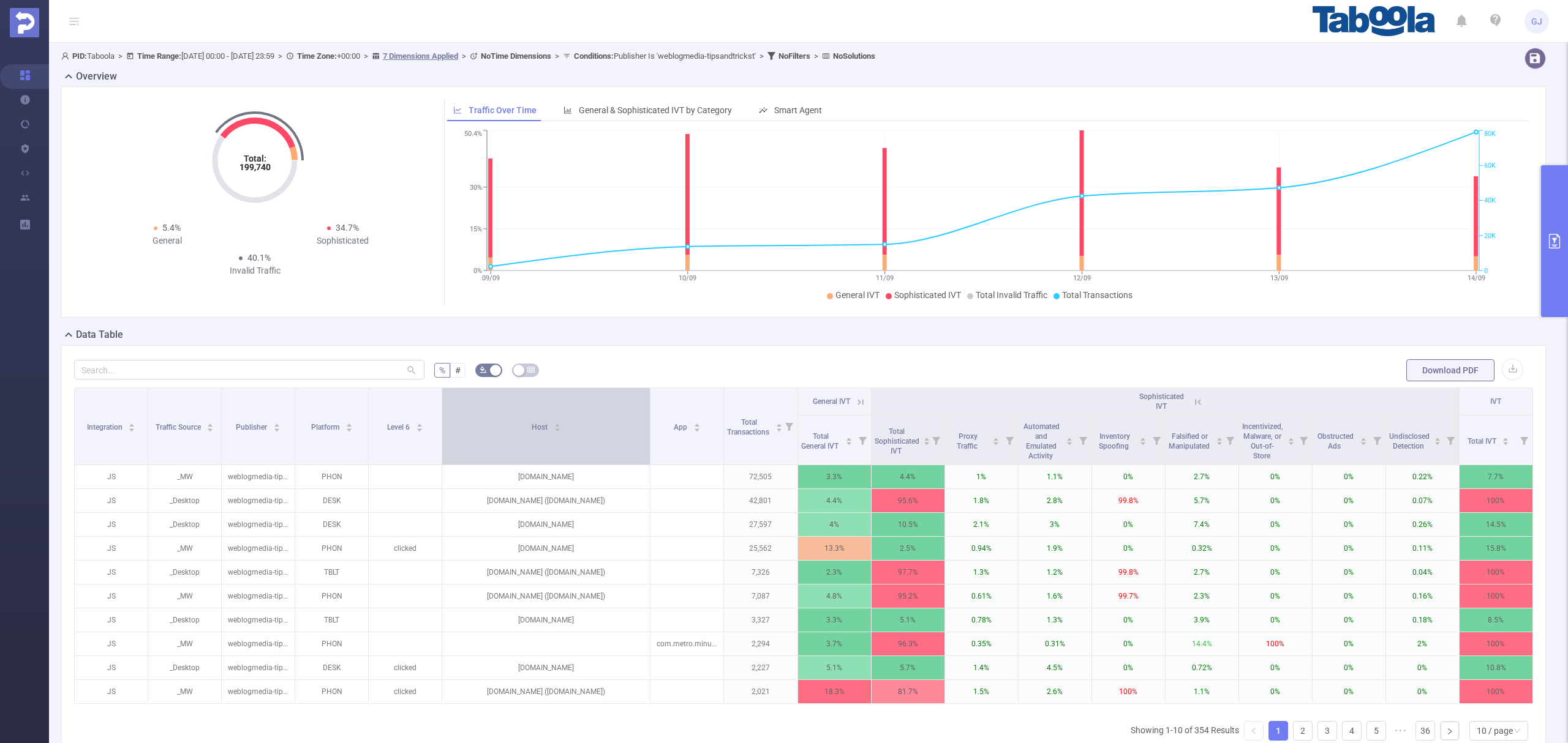
drag, startPoint x: 555, startPoint y: 420, endPoint x: 641, endPoint y: 415, distance: 86.1
click at [641, 415] on th "Host" at bounding box center [546, 427] width 208 height 77
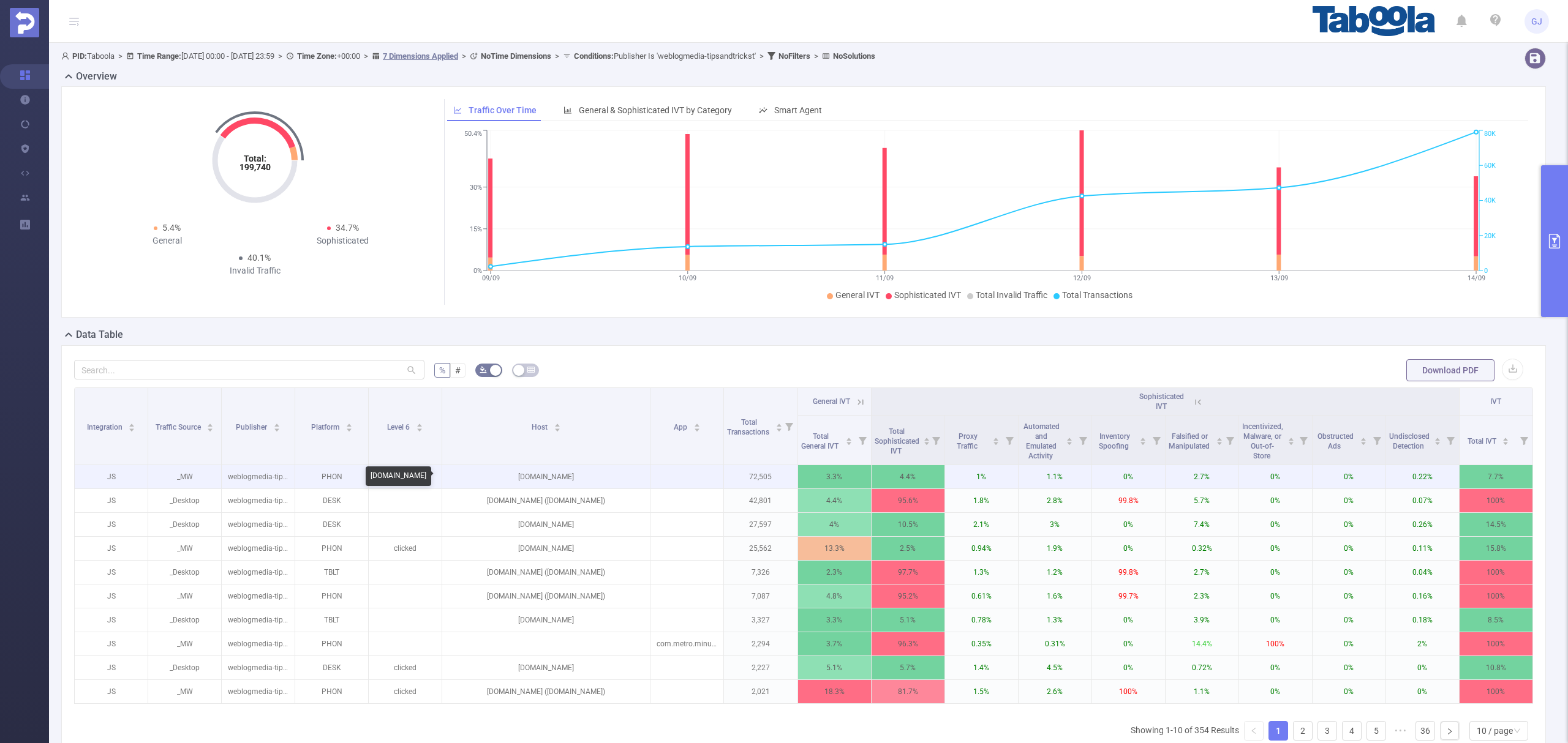
click at [548, 479] on p "[DOMAIN_NAME]" at bounding box center [545, 477] width 207 height 23
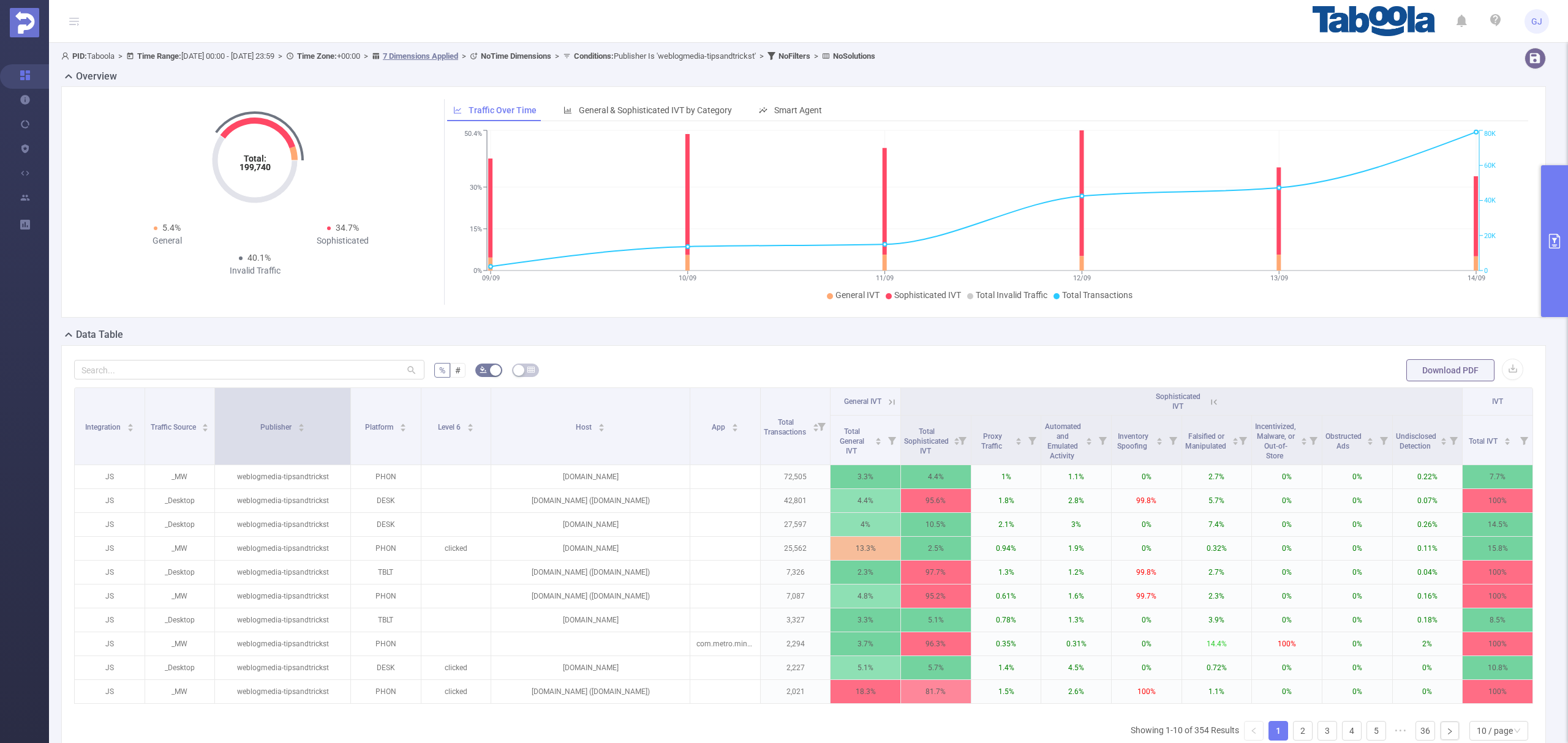
drag, startPoint x: 289, startPoint y: 426, endPoint x: 345, endPoint y: 431, distance: 56.2
click at [347, 431] on span at bounding box center [350, 426] width 6 height 77
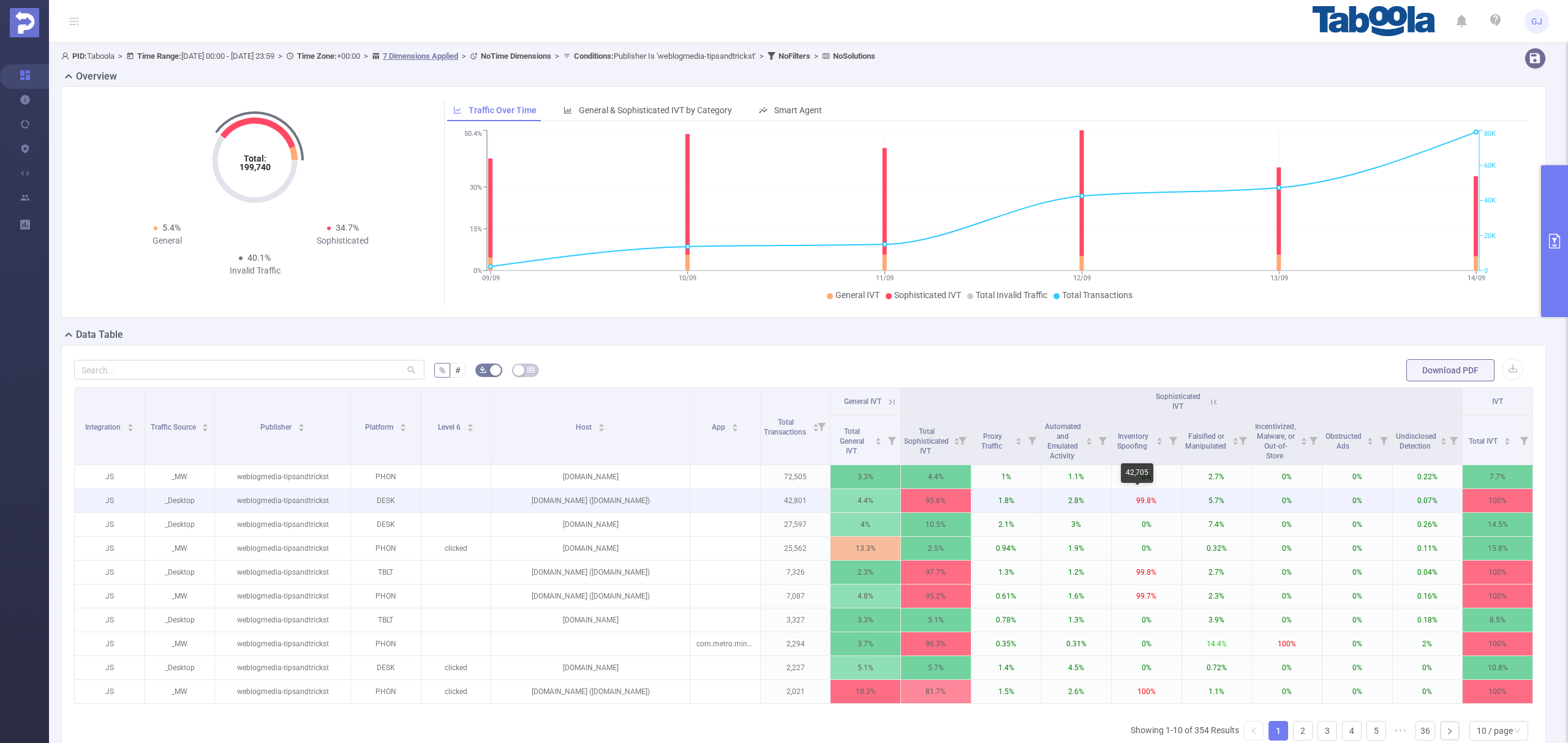
click at [1137, 501] on p "99.8%" at bounding box center [1146, 501] width 70 height 23
click at [1136, 501] on p "99.8%" at bounding box center [1146, 501] width 70 height 23
click at [1138, 502] on p "99.8%" at bounding box center [1146, 501] width 70 height 23
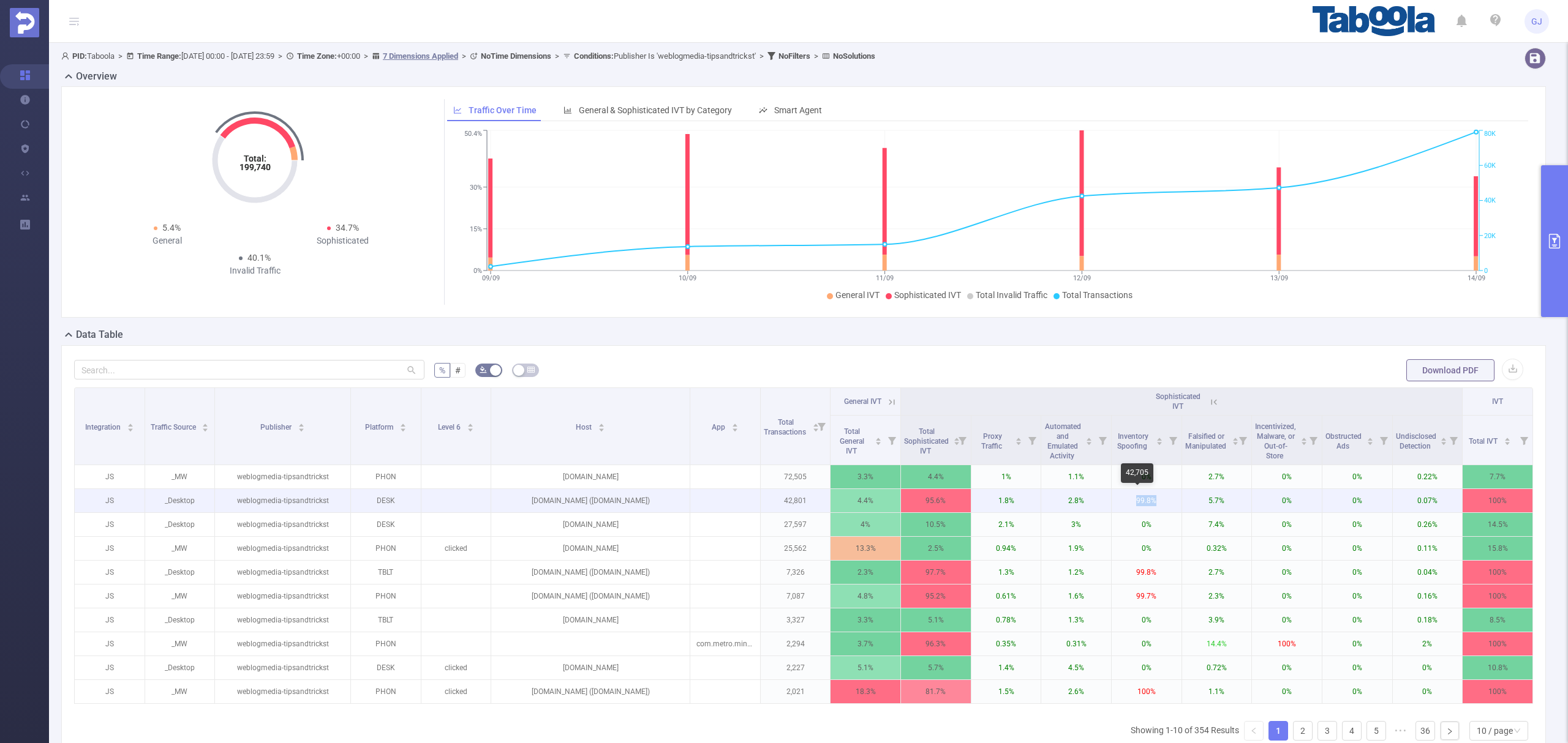
click at [1138, 502] on p "99.8%" at bounding box center [1146, 501] width 70 height 23
click at [1131, 502] on p "99.8%" at bounding box center [1146, 501] width 70 height 23
drag, startPoint x: 1153, startPoint y: 501, endPoint x: 1140, endPoint y: 503, distance: 13.2
click at [1140, 503] on p "99.8%" at bounding box center [1146, 501] width 70 height 23
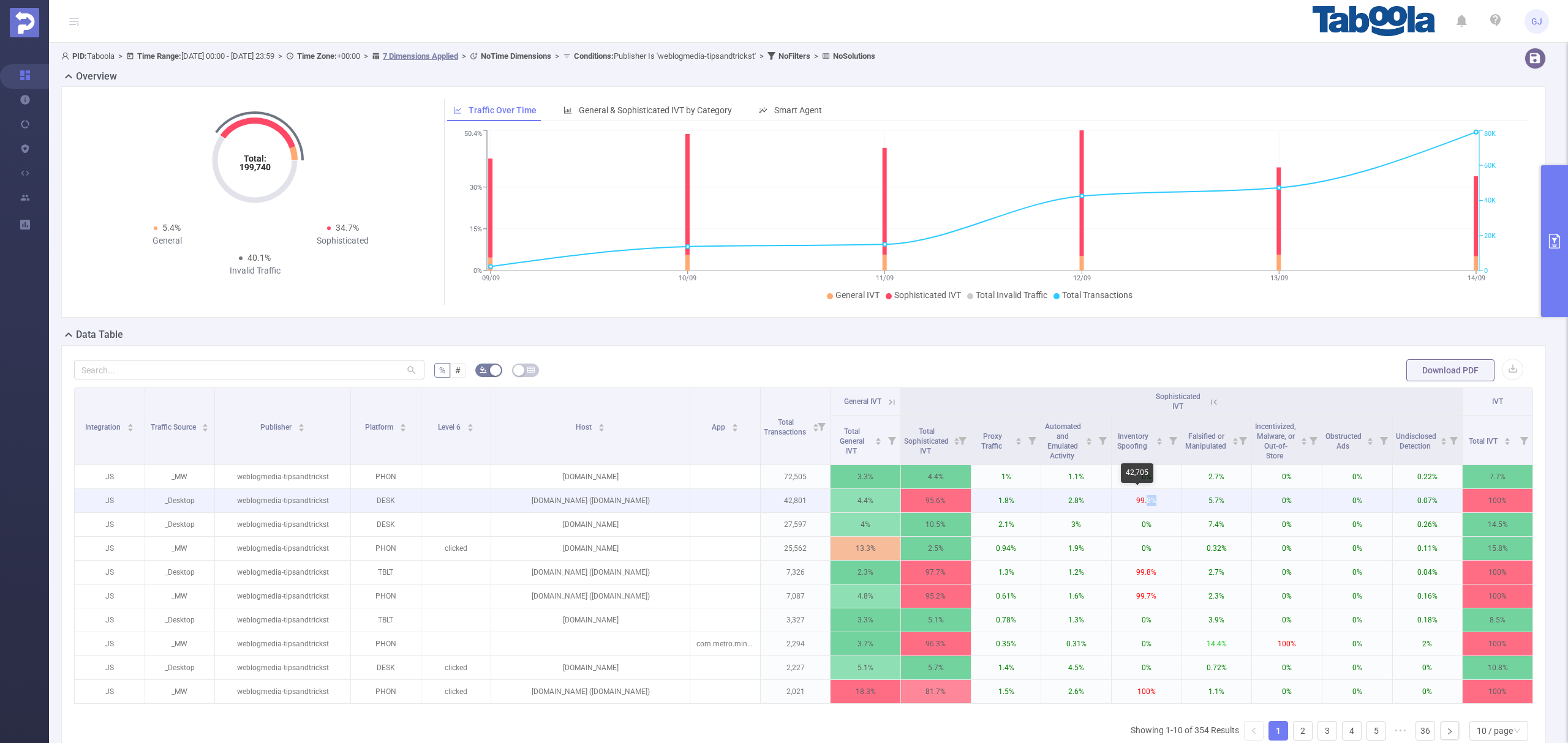
click at [1138, 496] on p "99.8%" at bounding box center [1146, 501] width 70 height 23
click at [1137, 503] on p "99.8%" at bounding box center [1146, 501] width 70 height 23
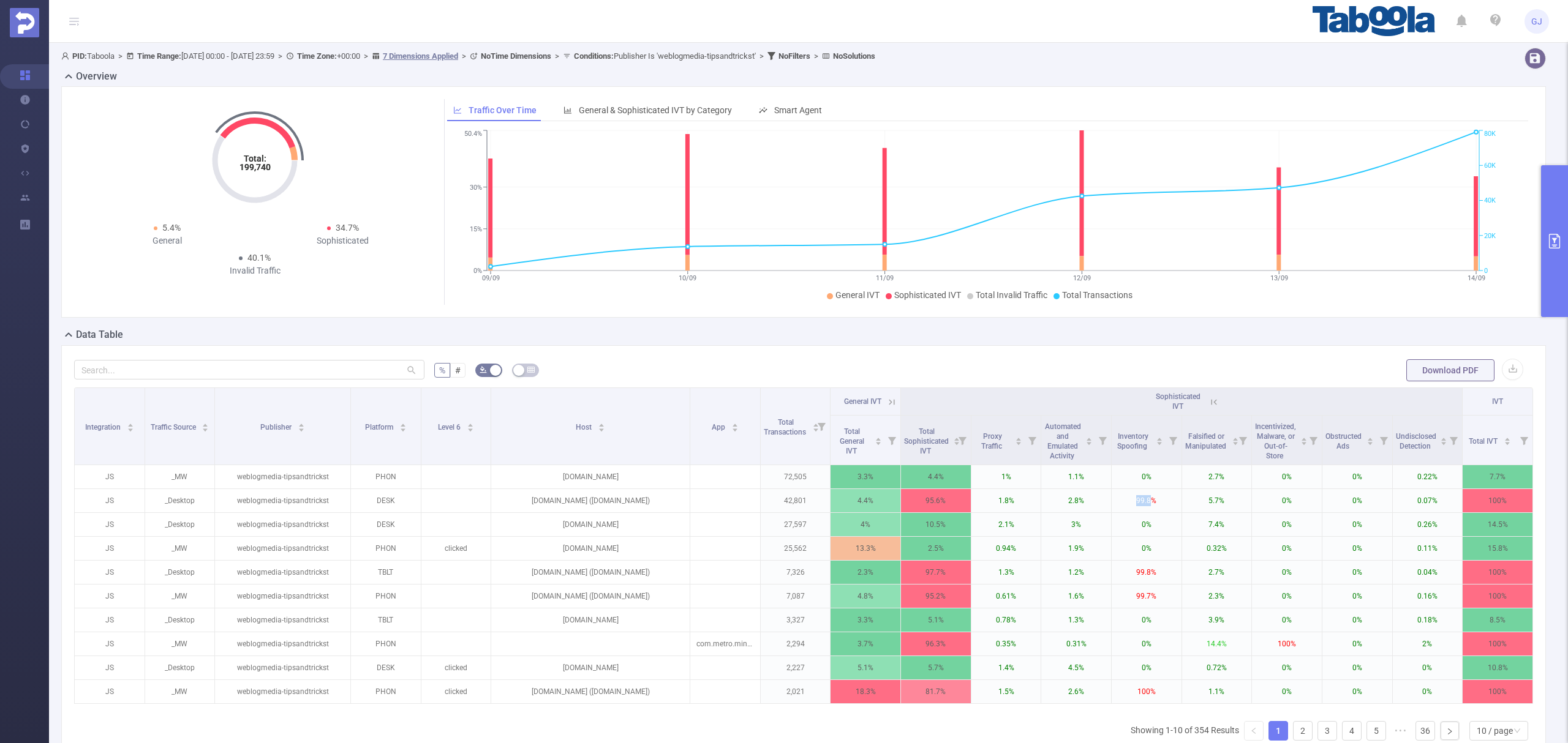
click at [1549, 282] on button "primary" at bounding box center [1555, 241] width 27 height 152
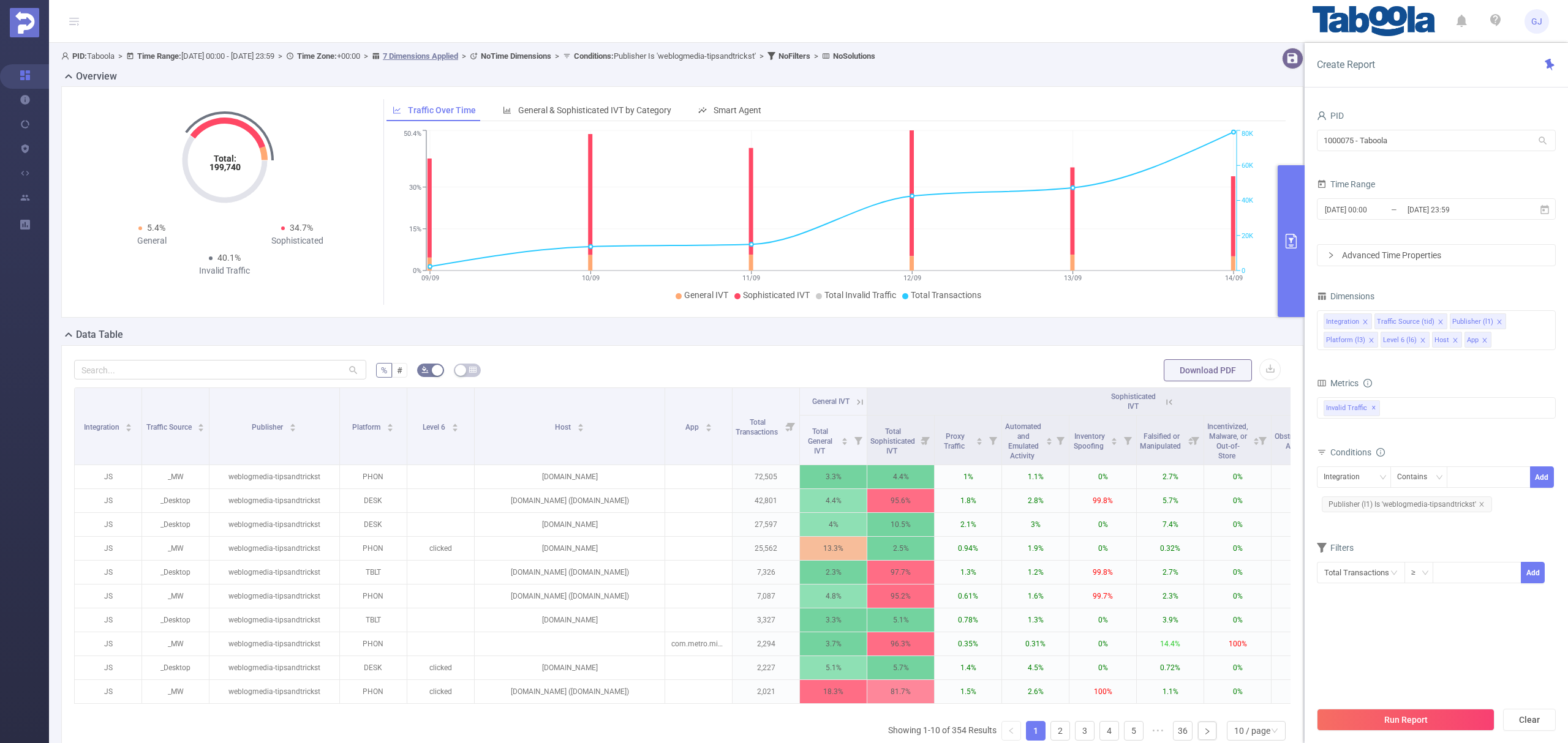
click at [1171, 404] on icon at bounding box center [1170, 402] width 6 height 6
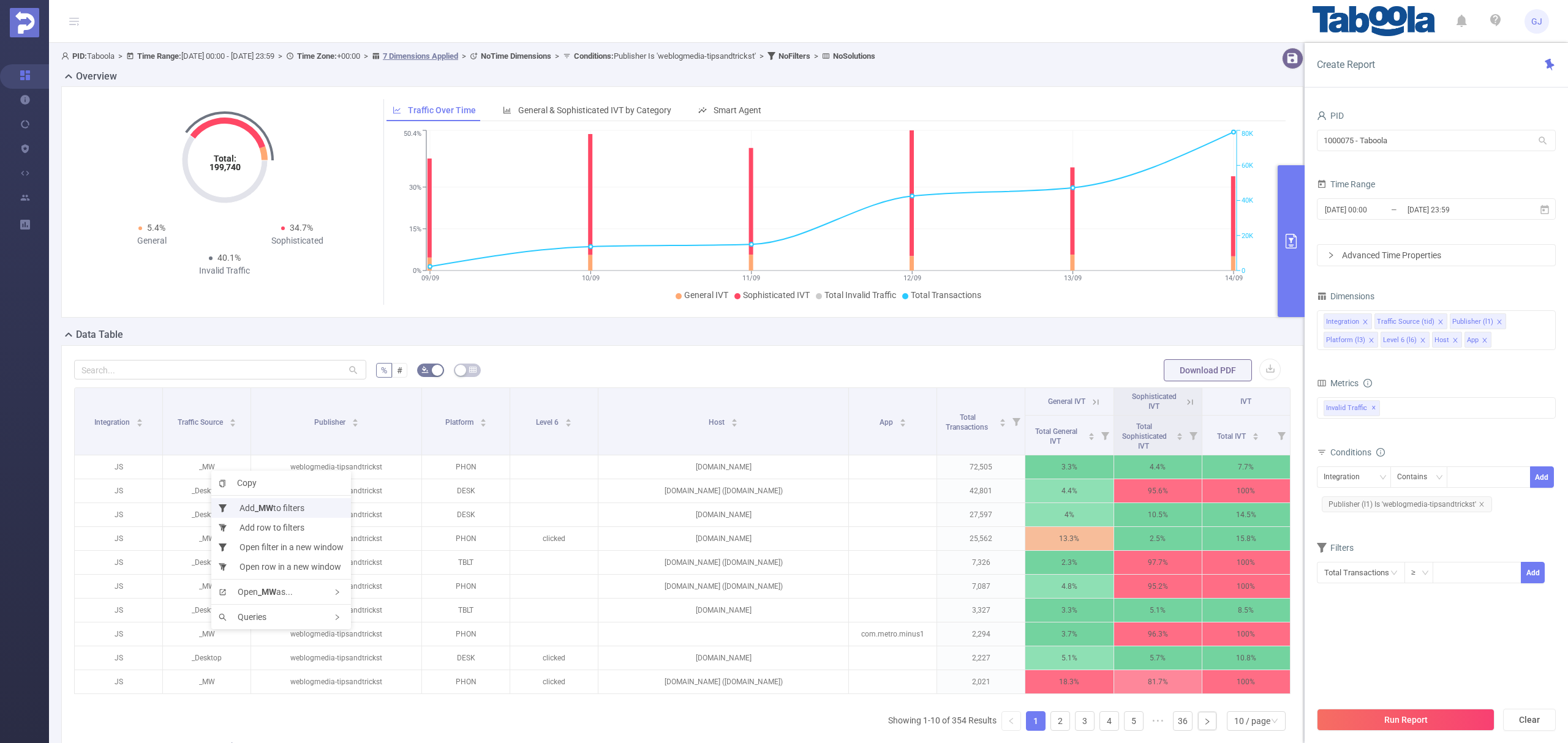
click at [319, 507] on li "Add _MW to filters" at bounding box center [281, 508] width 140 height 19
click at [1417, 718] on button "Run Report" at bounding box center [1406, 720] width 178 height 22
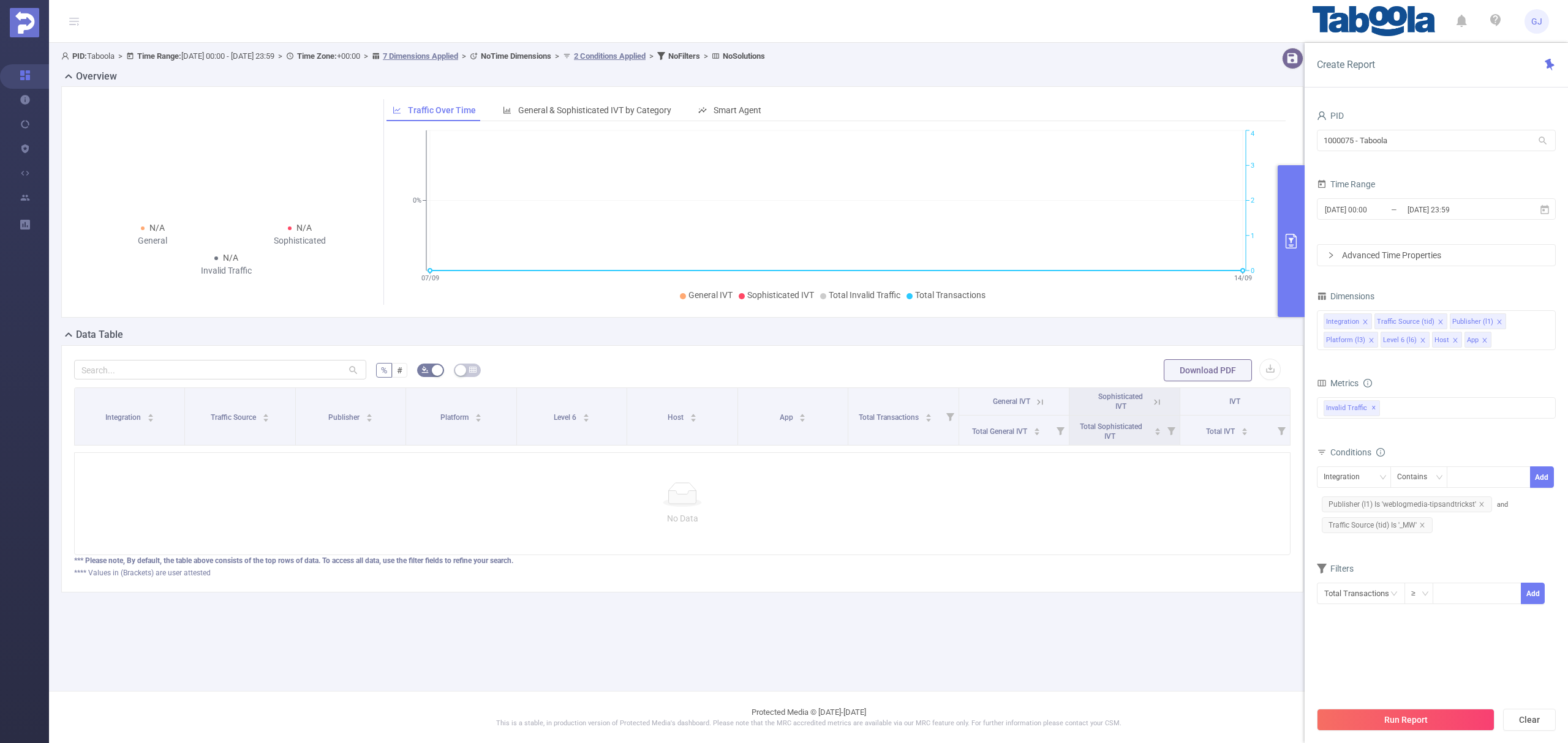
click at [1442, 713] on button "Run Report" at bounding box center [1406, 720] width 178 height 22
click at [1427, 530] on span "Traffic Source (tid) Is '_MW'" at bounding box center [1377, 525] width 111 height 16
click at [1424, 529] on icon "icon: close" at bounding box center [1422, 525] width 6 height 6
click at [1452, 723] on button "Run Report" at bounding box center [1406, 720] width 178 height 22
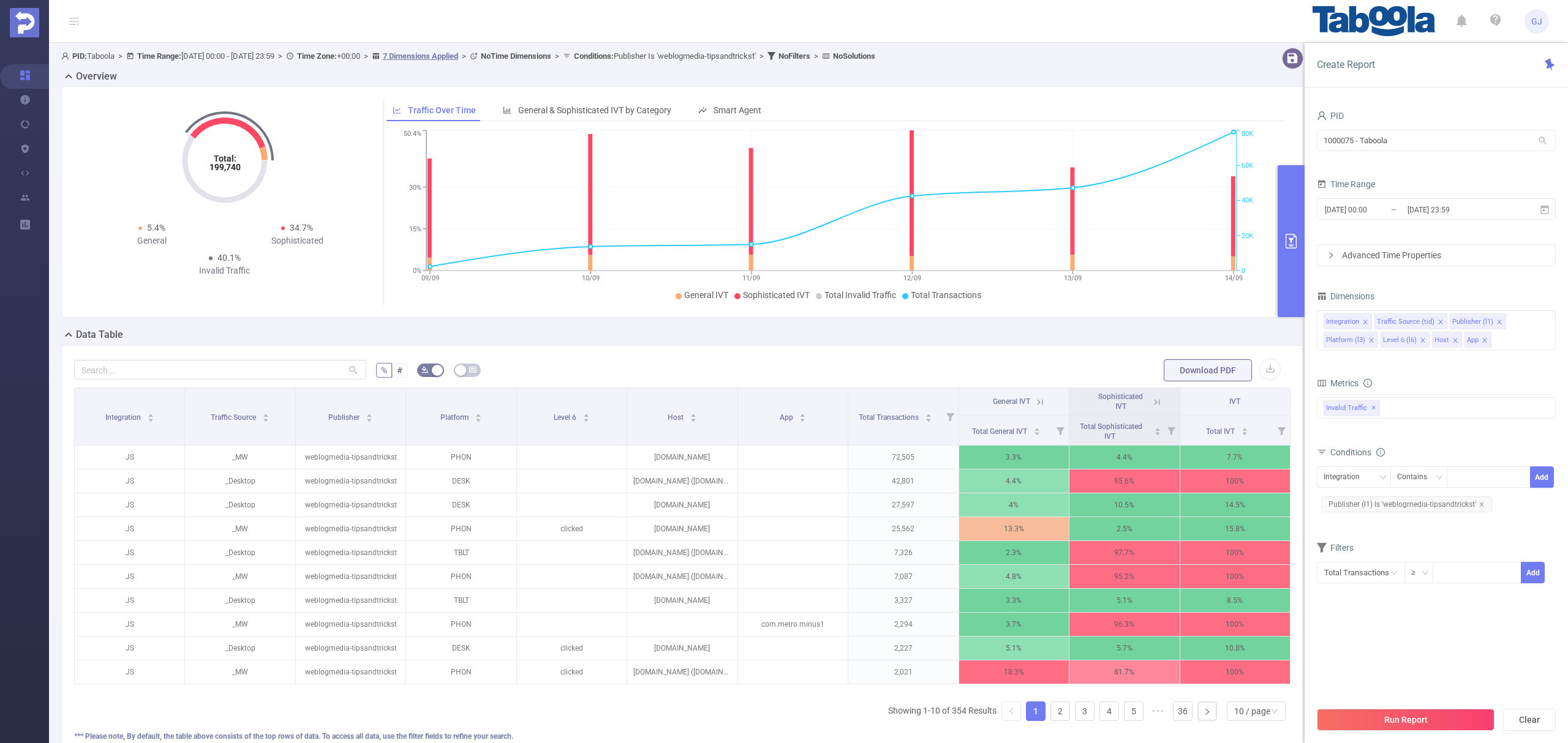
click at [1152, 405] on icon at bounding box center [1157, 402] width 11 height 11
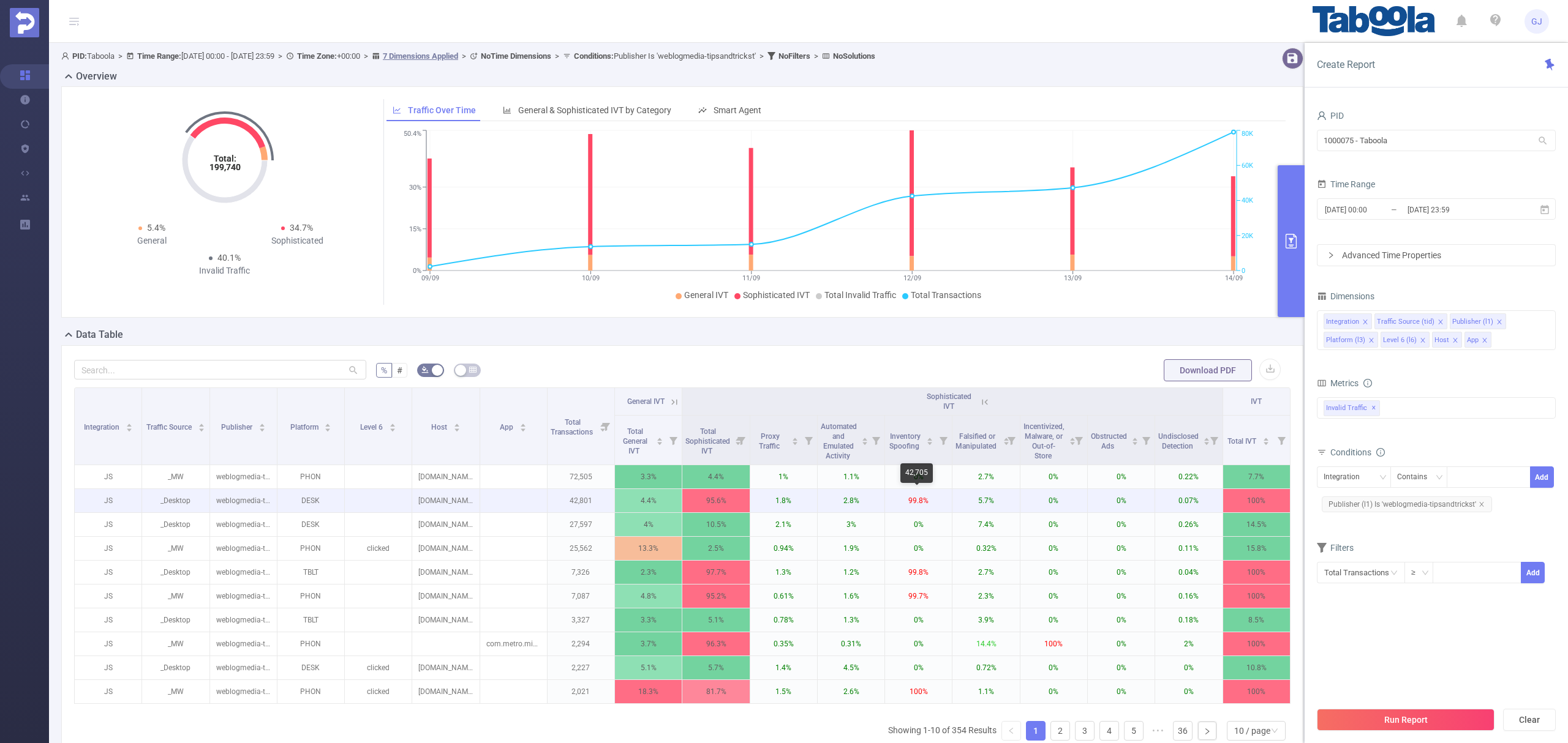
click at [914, 507] on p "99.8%" at bounding box center [919, 501] width 67 height 23
click at [914, 506] on p "99.8%" at bounding box center [919, 501] width 67 height 23
click at [914, 501] on p "99.8%" at bounding box center [919, 501] width 67 height 23
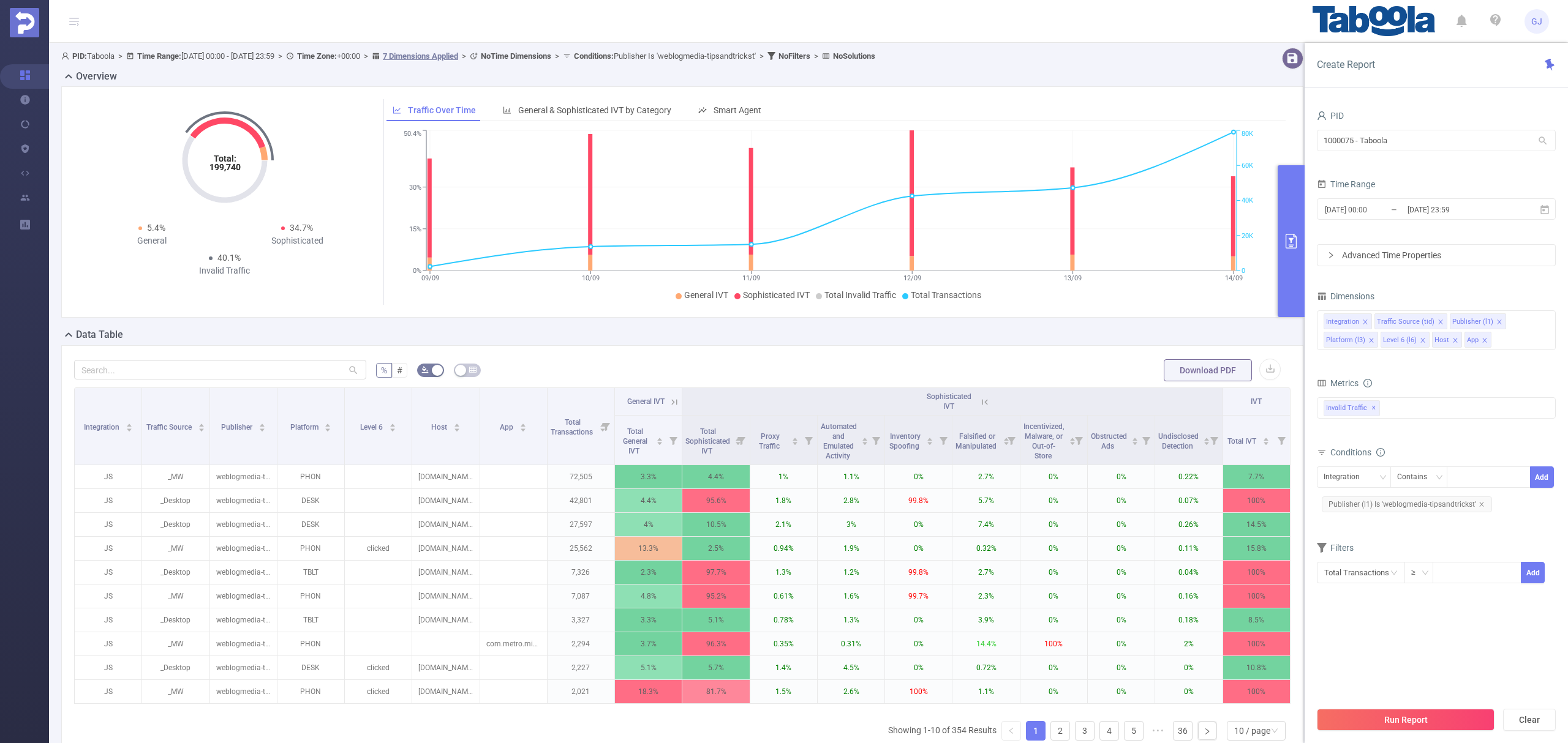
click at [980, 407] on icon at bounding box center [985, 402] width 11 height 11
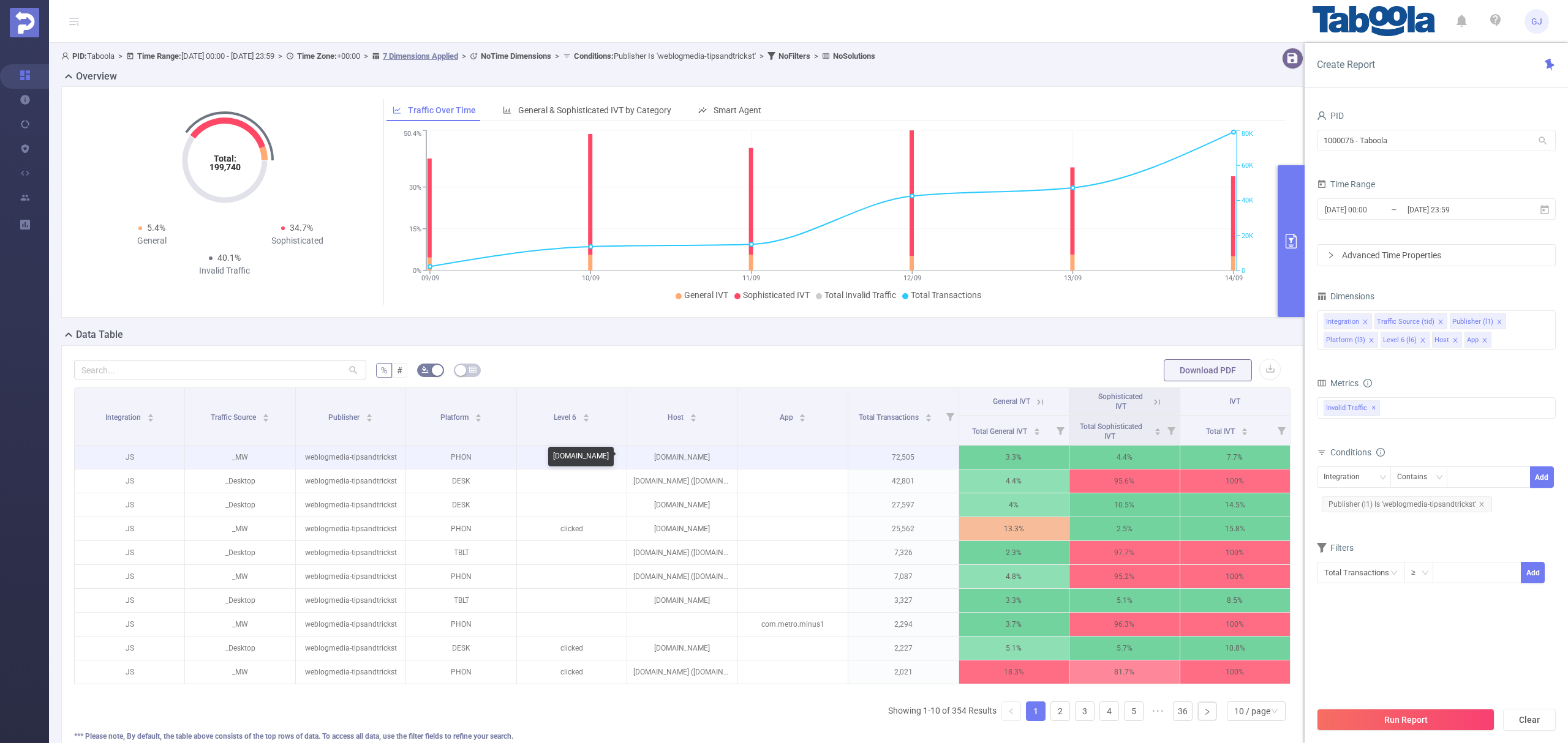
click at [685, 458] on p "tips-and-tricks.co" at bounding box center [682, 457] width 110 height 23
click at [931, 331] on div "Data Table" at bounding box center [687, 336] width 1252 height 17
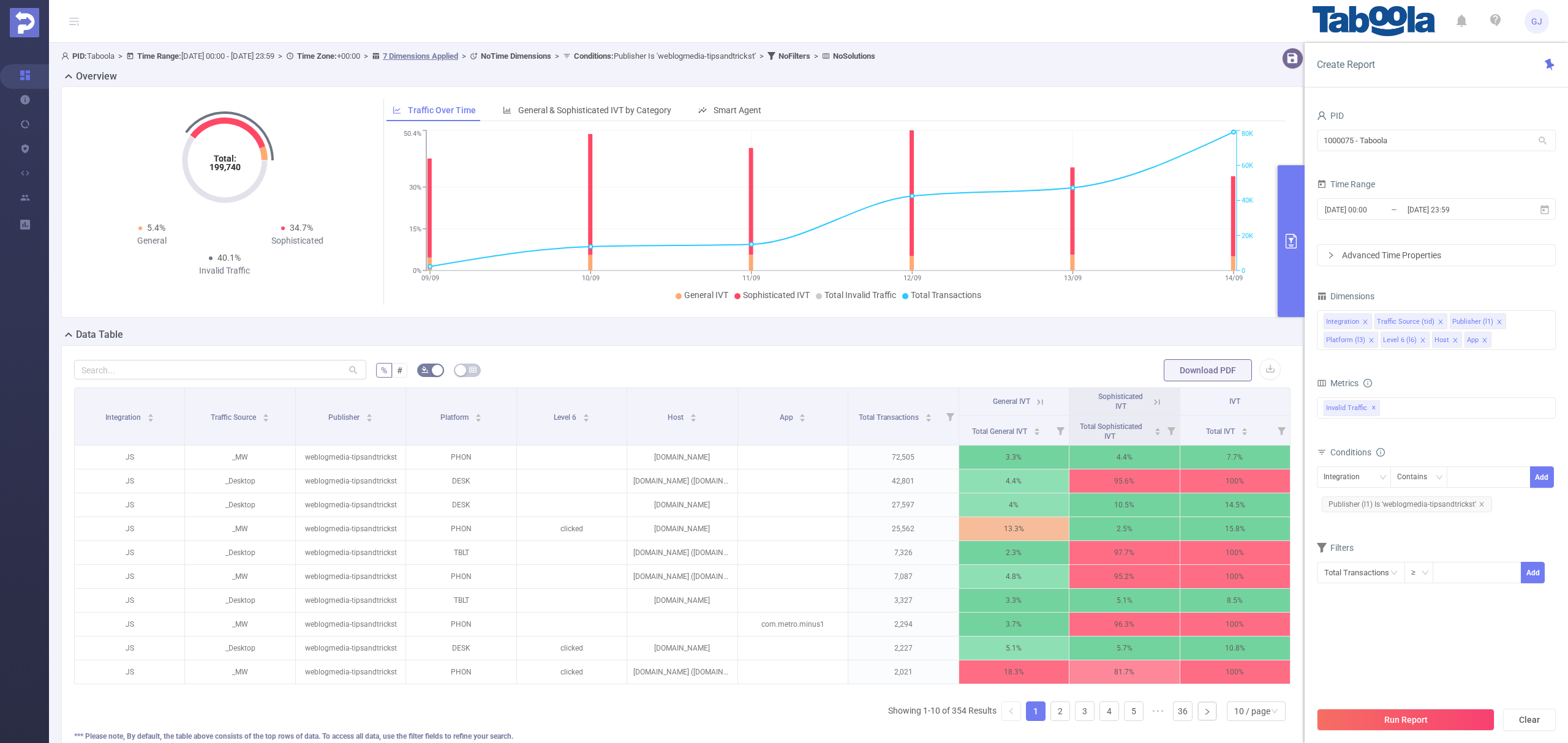
click at [1152, 403] on icon at bounding box center [1157, 402] width 11 height 11
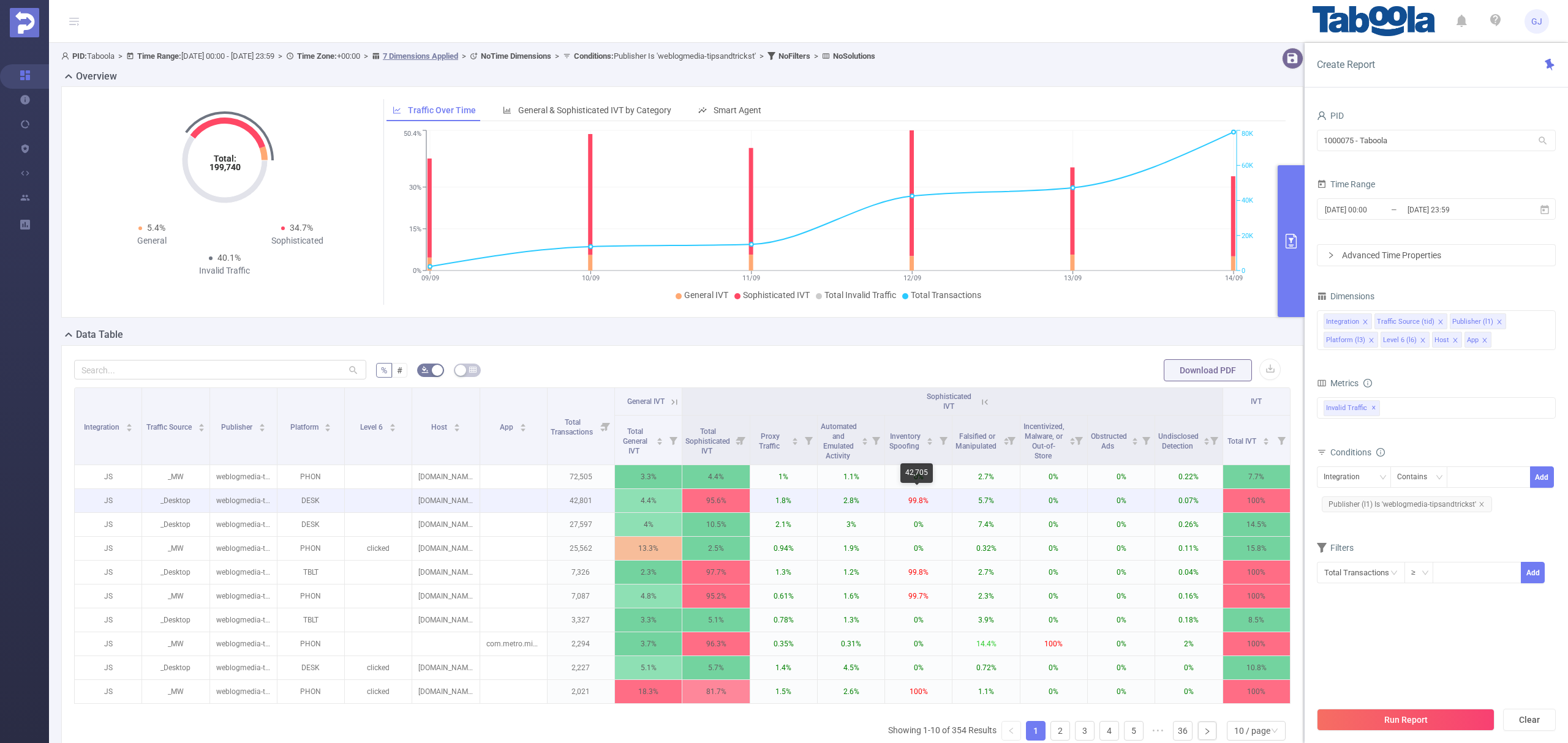
click at [917, 502] on p "99.8%" at bounding box center [919, 501] width 67 height 23
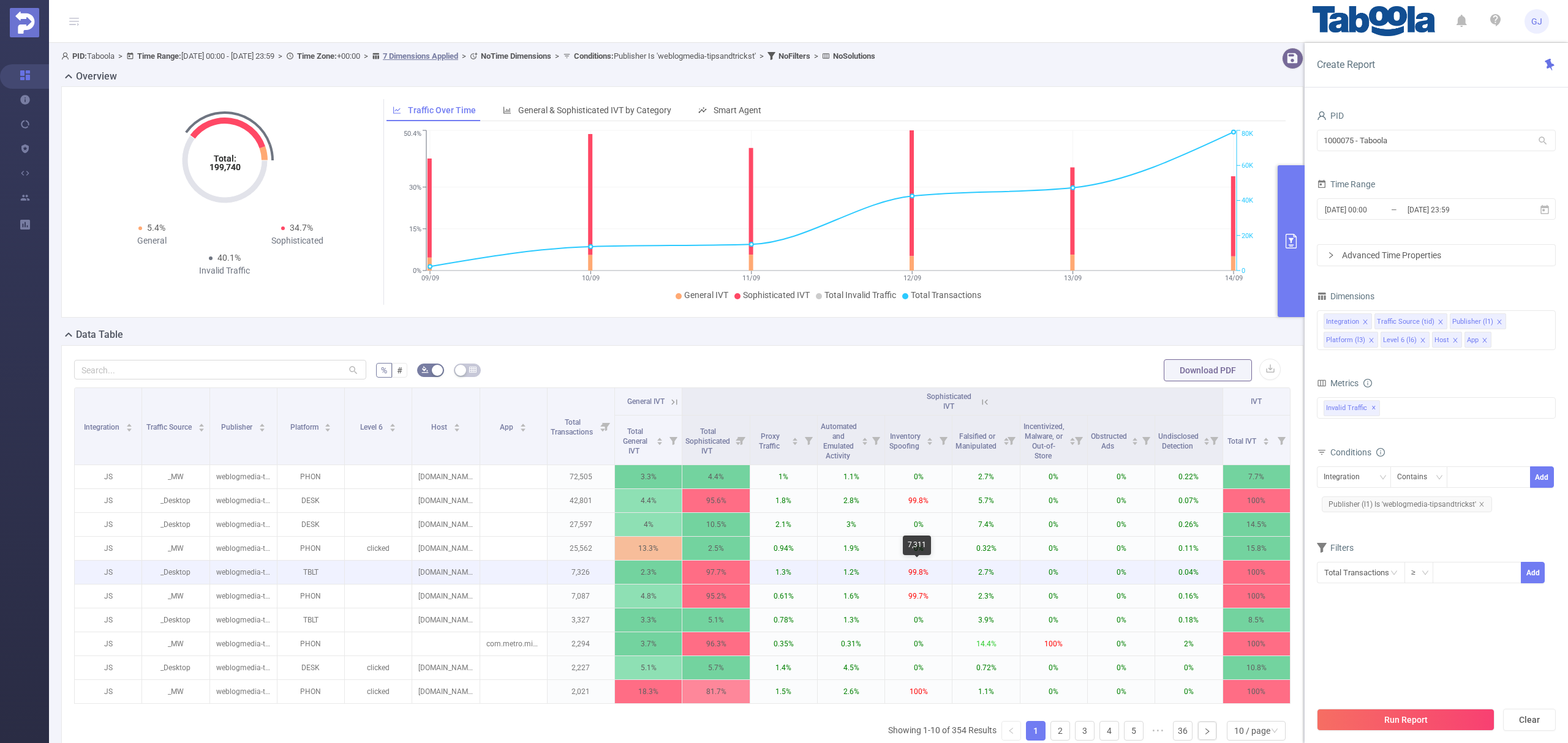
click at [914, 573] on p "99.8%" at bounding box center [919, 572] width 67 height 23
click at [914, 572] on p "99.8%" at bounding box center [919, 572] width 67 height 23
click at [915, 595] on p "99.7%" at bounding box center [919, 596] width 67 height 23
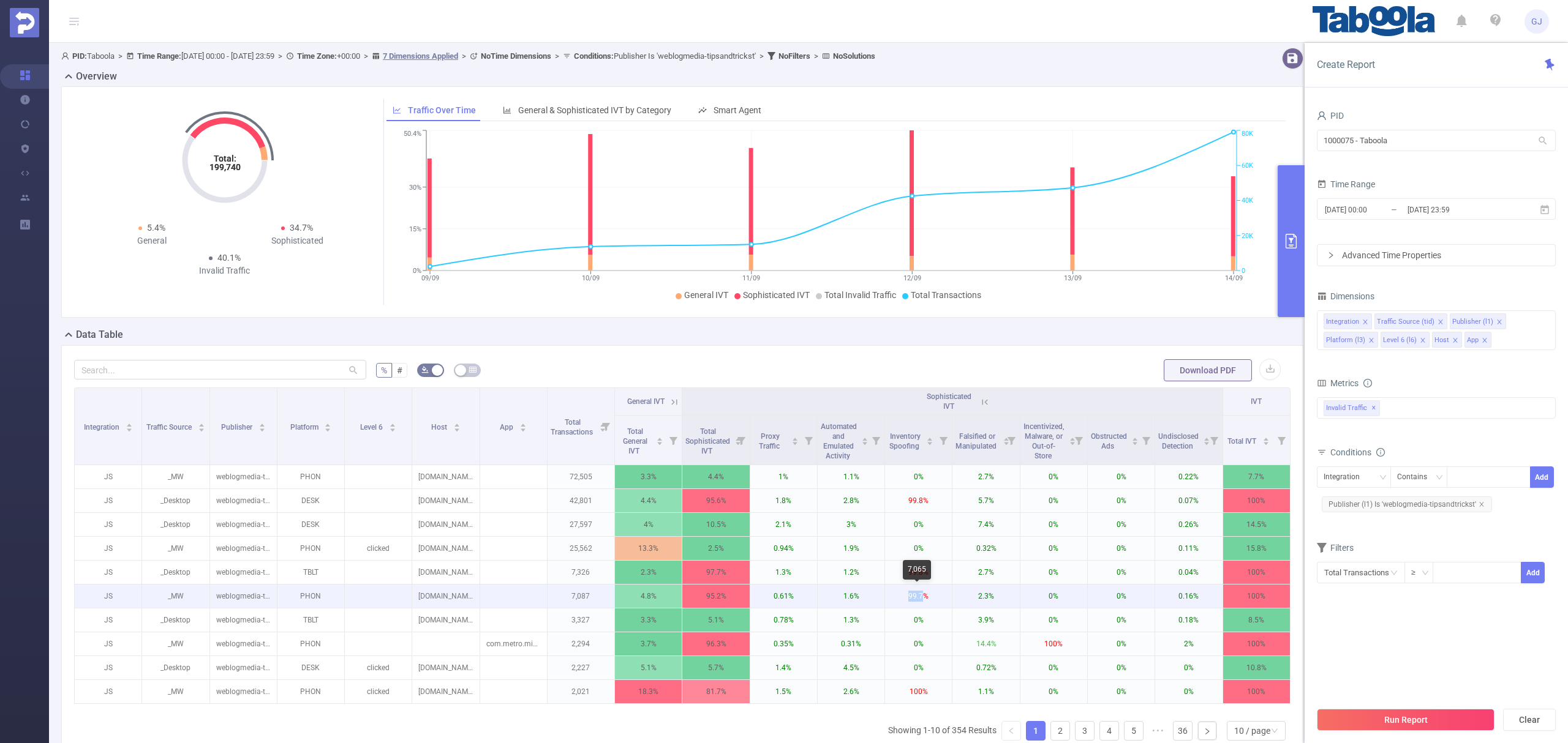
click at [915, 595] on p "99.7%" at bounding box center [919, 596] width 67 height 23
click at [916, 595] on p "99.7%" at bounding box center [919, 596] width 67 height 23
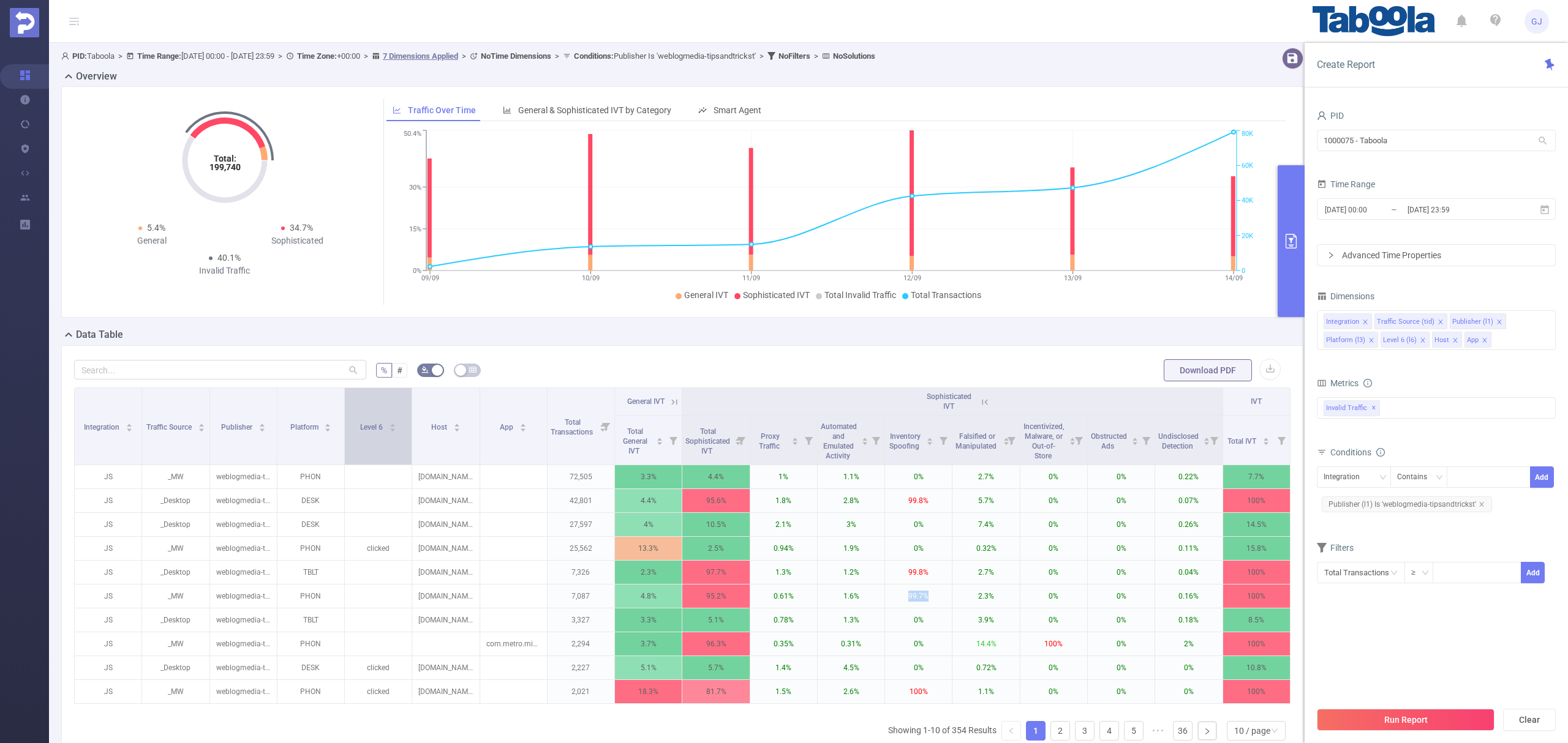
click at [395, 429] on icon "icon: caret-down" at bounding box center [393, 430] width 6 height 6
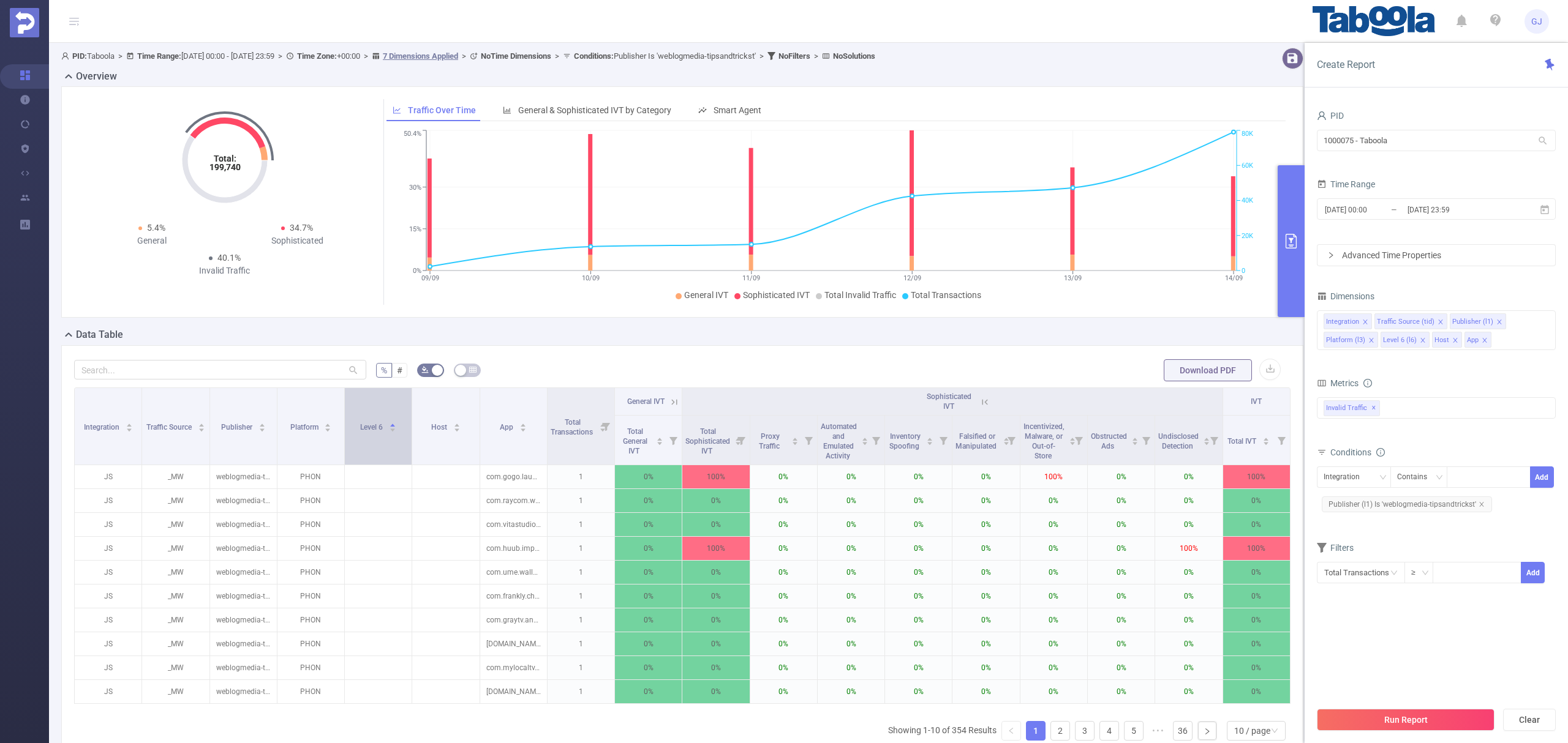
click at [395, 429] on icon "icon: caret-down" at bounding box center [393, 430] width 6 height 6
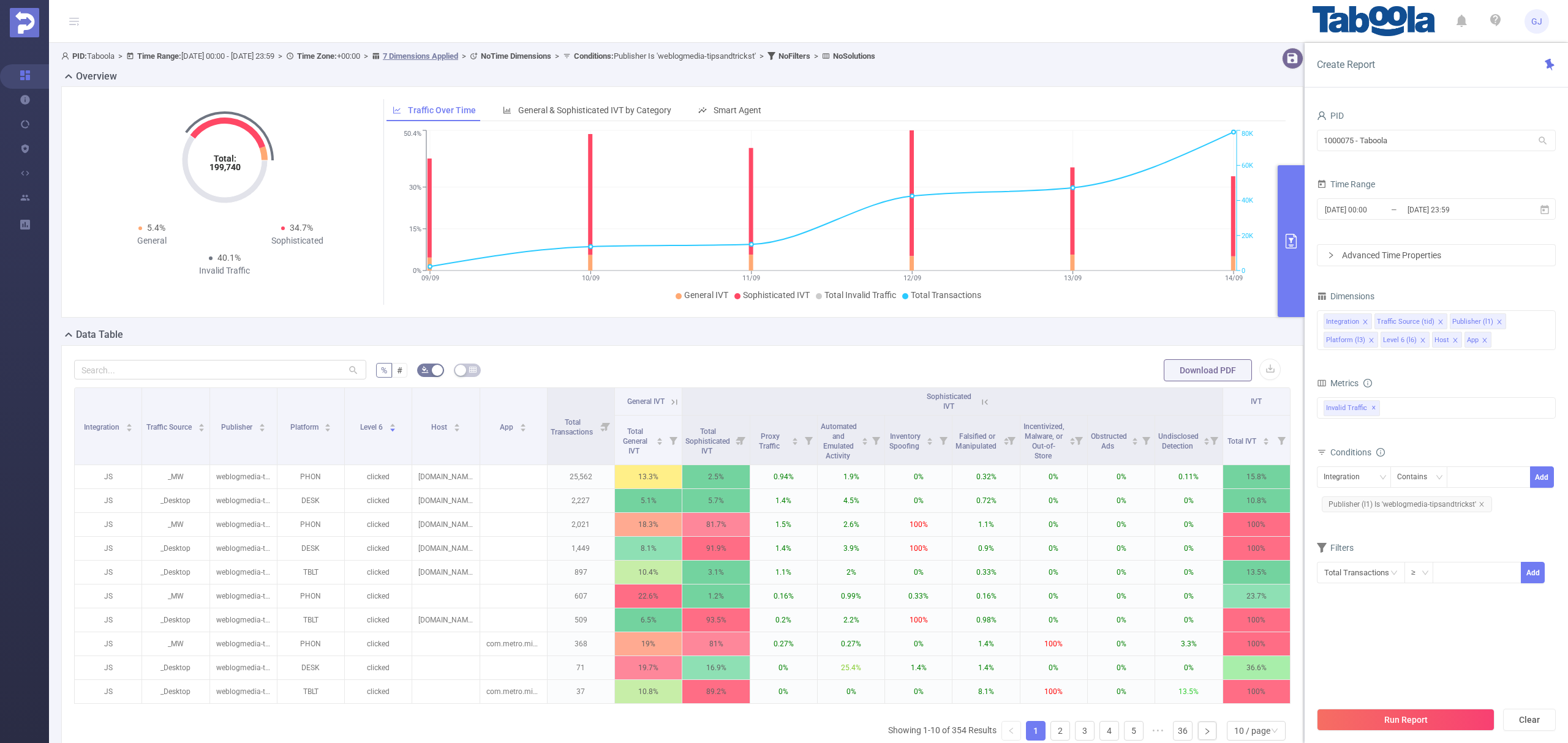
click at [674, 407] on icon at bounding box center [674, 402] width 11 height 11
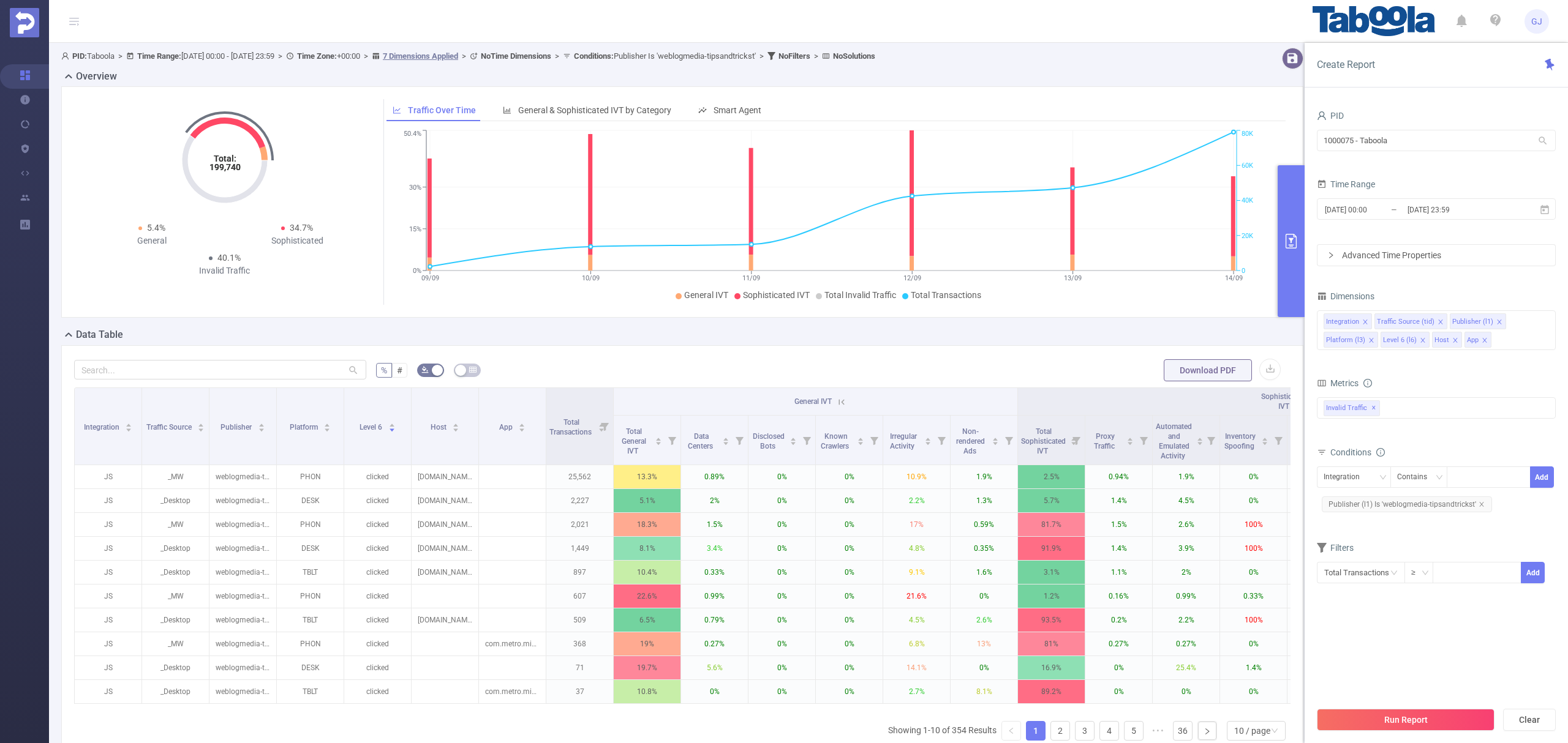
click at [845, 404] on icon at bounding box center [841, 402] width 11 height 11
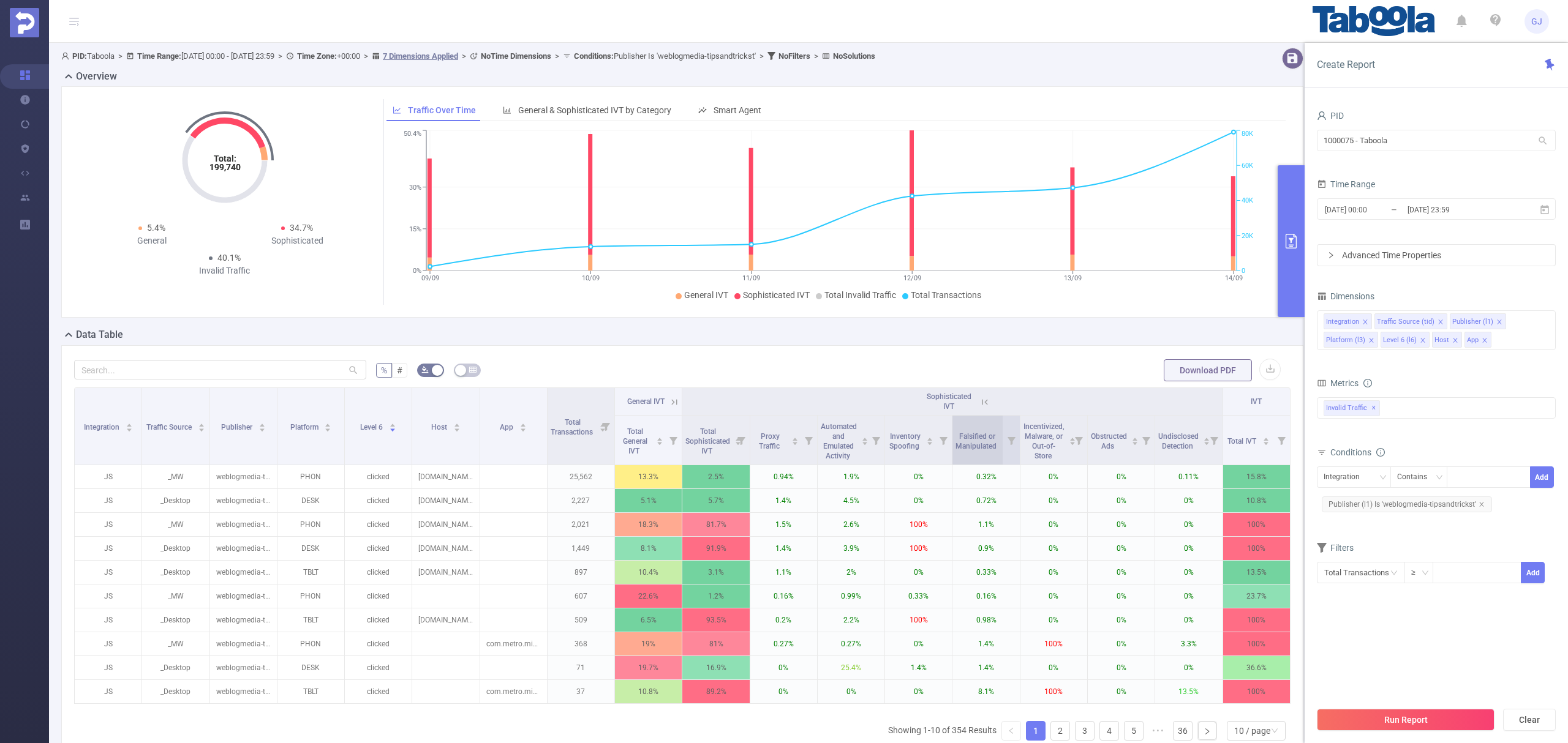
drag, startPoint x: 983, startPoint y: 407, endPoint x: 974, endPoint y: 440, distance: 34.2
click at [984, 409] on div "Sophisticated IVT" at bounding box center [952, 401] width 72 height 19
click at [983, 403] on icon at bounding box center [985, 402] width 11 height 11
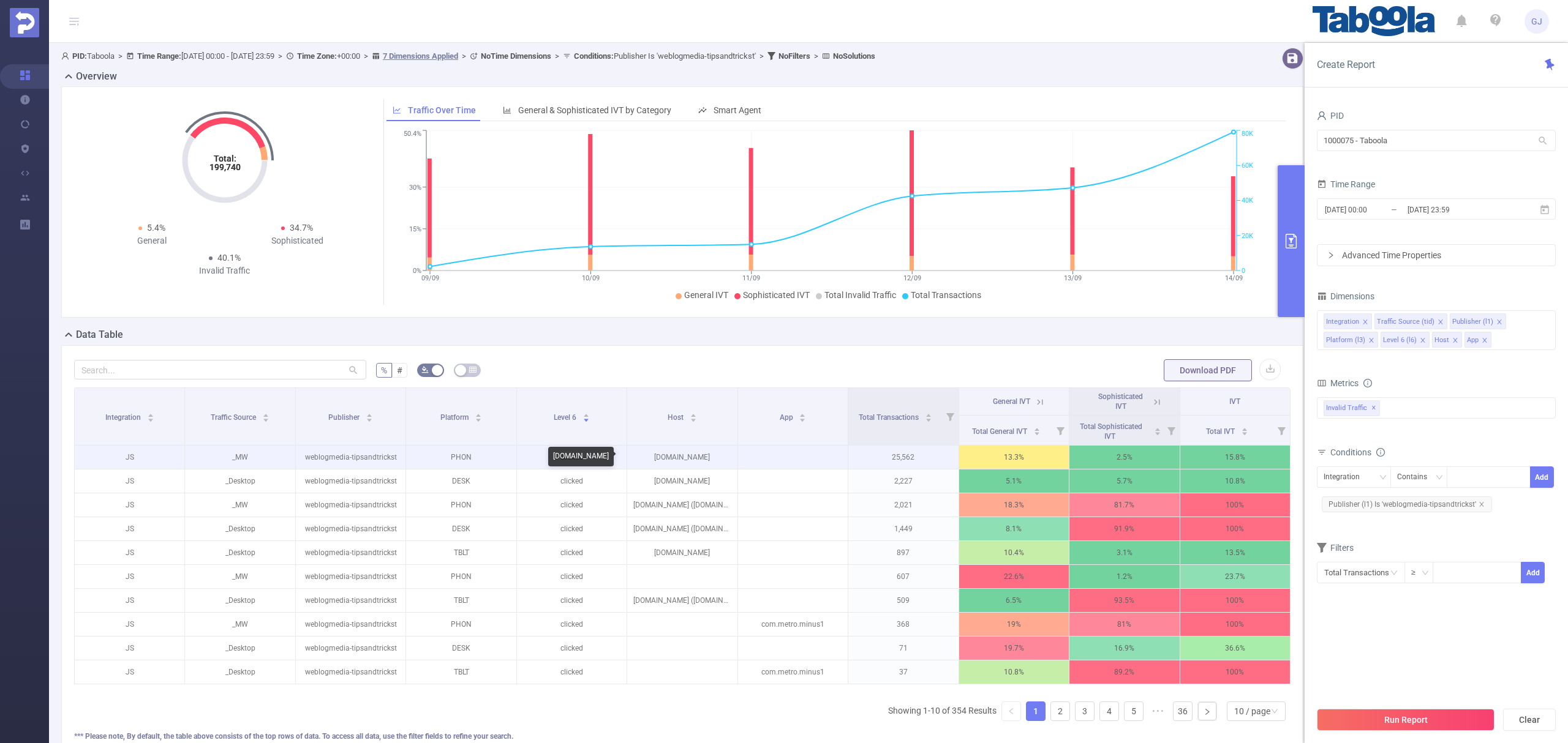
click at [689, 458] on p "tips-and-tricks.co" at bounding box center [682, 457] width 110 height 23
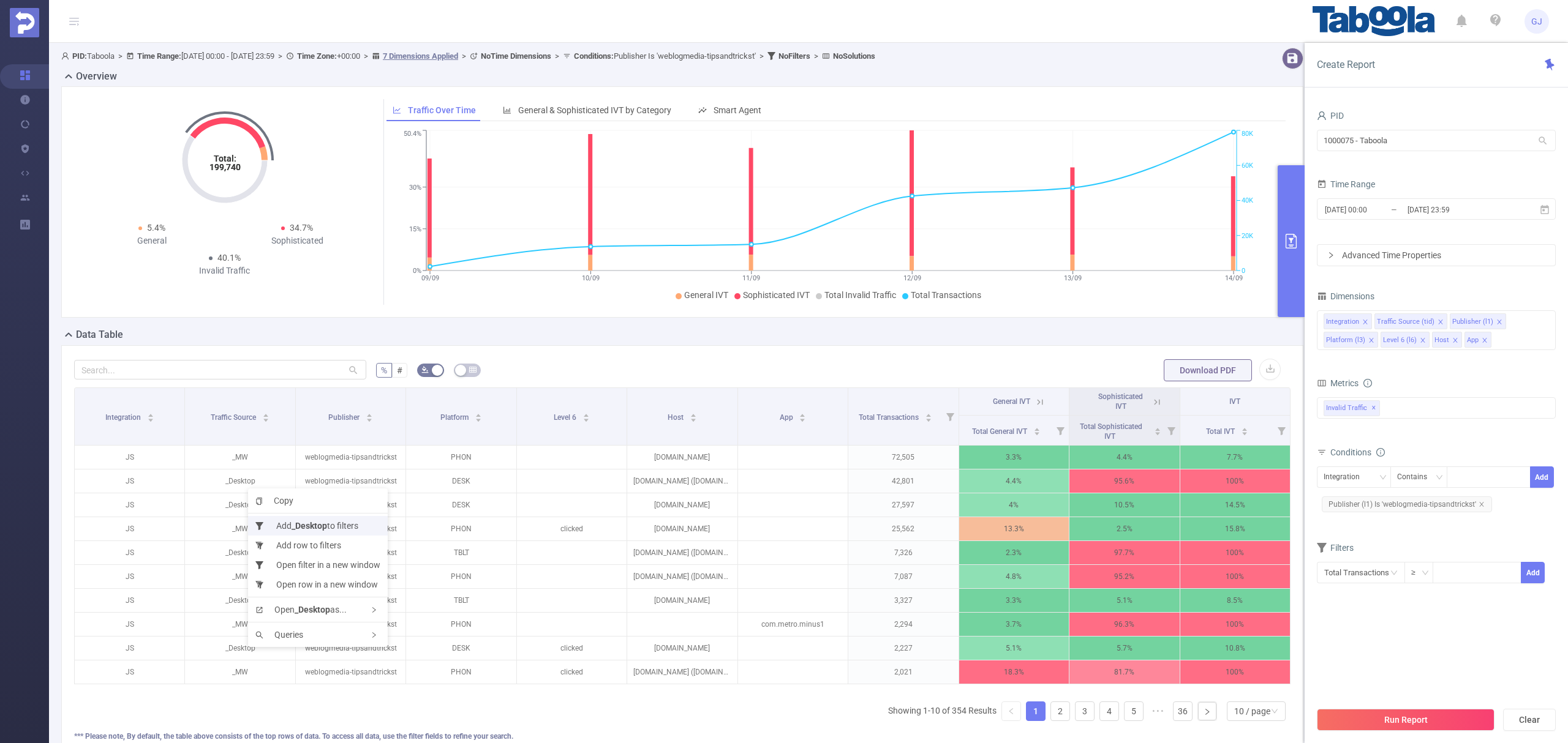
click at [324, 528] on b "_Desktop" at bounding box center [309, 526] width 36 height 10
click at [1361, 723] on button "Run Report" at bounding box center [1406, 720] width 178 height 22
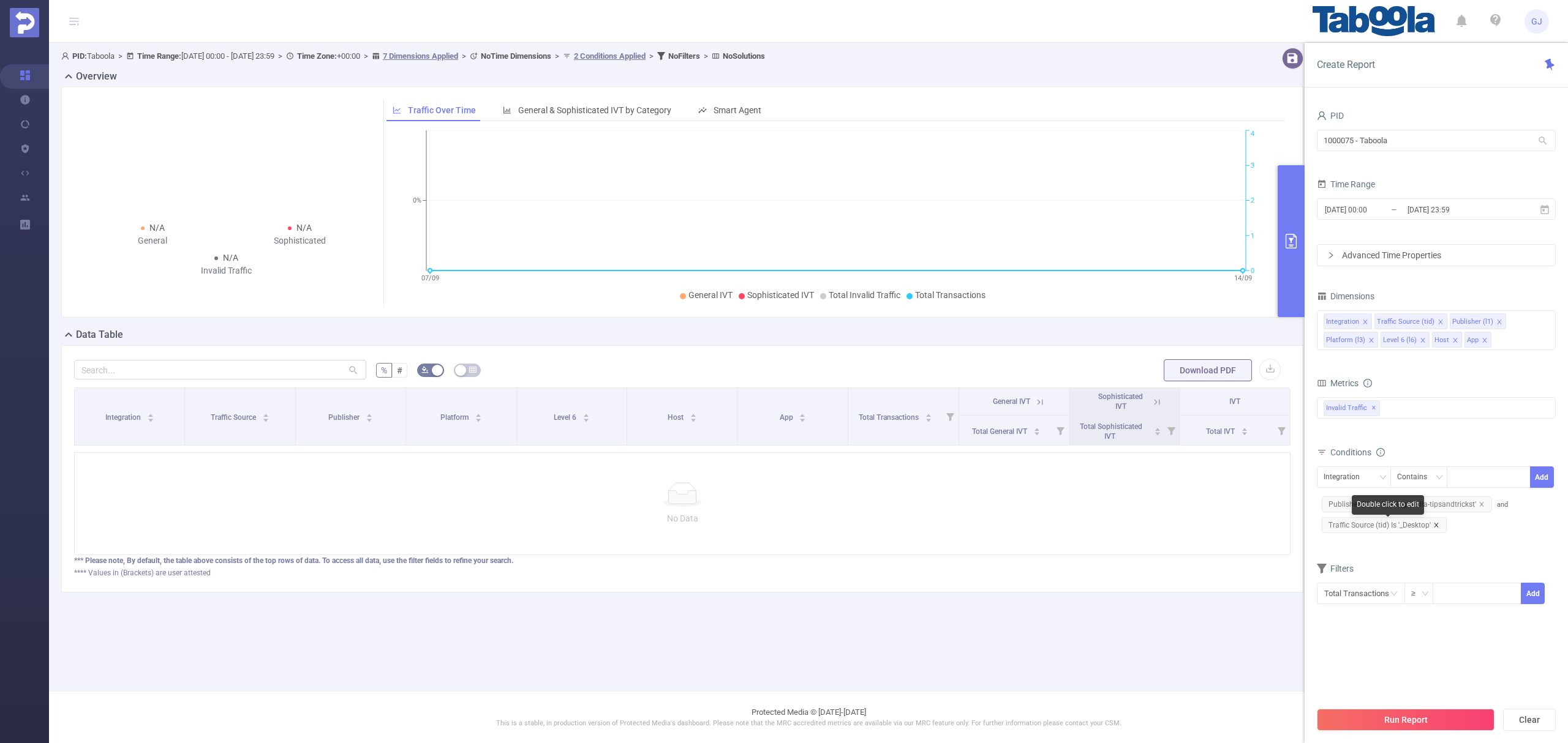
click at [1438, 527] on icon "icon: close" at bounding box center [1437, 525] width 6 height 6
click at [1432, 721] on button "Run Report" at bounding box center [1406, 720] width 178 height 22
